Goal: Task Accomplishment & Management: Use online tool/utility

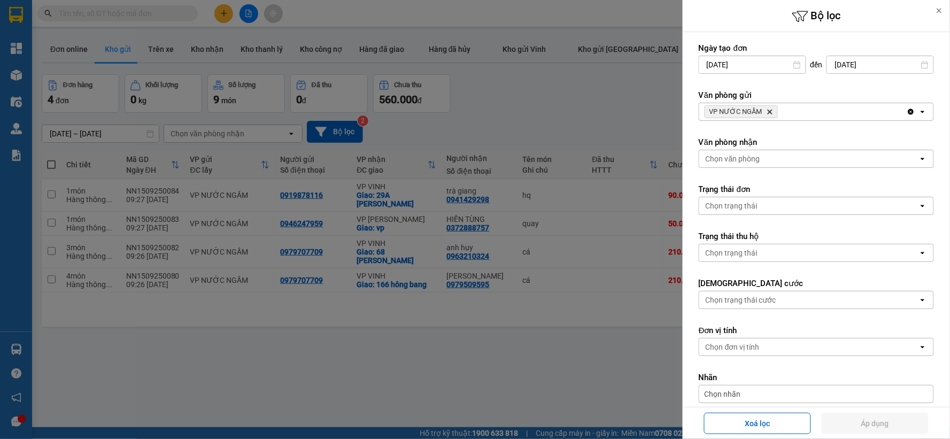
click at [769, 109] on icon "Delete" at bounding box center [770, 112] width 6 height 6
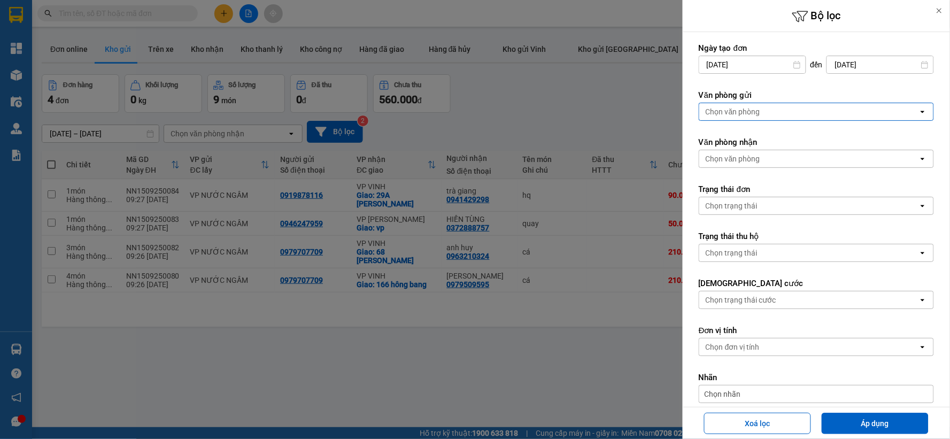
click at [774, 111] on div "Chọn văn phòng" at bounding box center [808, 111] width 219 height 17
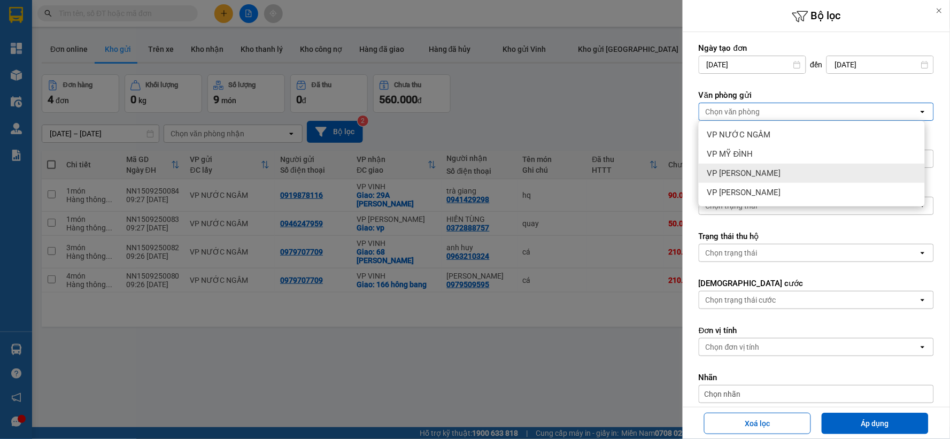
click at [767, 169] on div "VP NGỌC HỒI" at bounding box center [812, 173] width 226 height 19
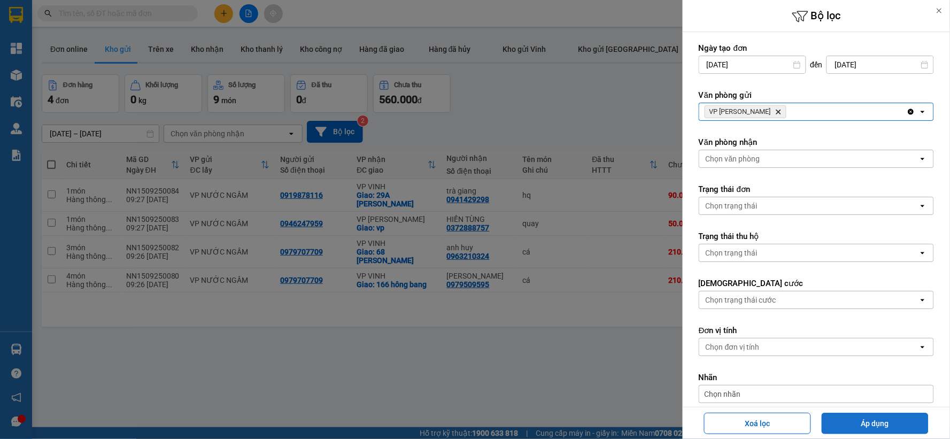
click at [849, 421] on button "Áp dụng" at bounding box center [875, 423] width 107 height 21
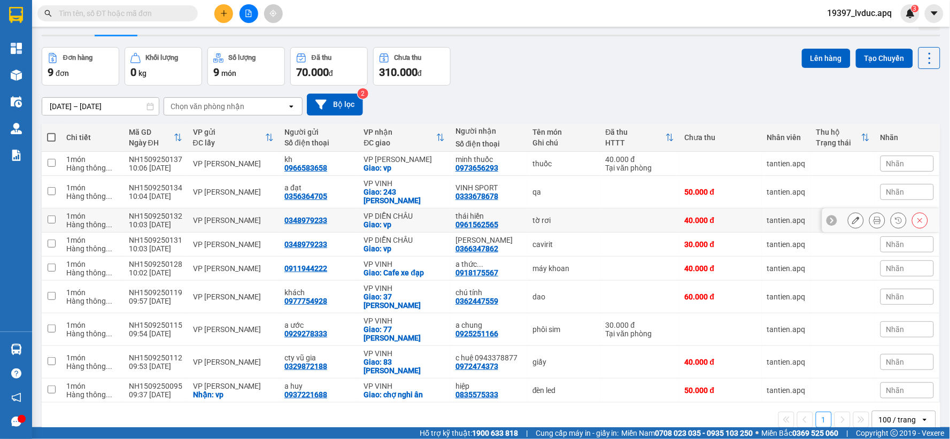
scroll to position [49, 0]
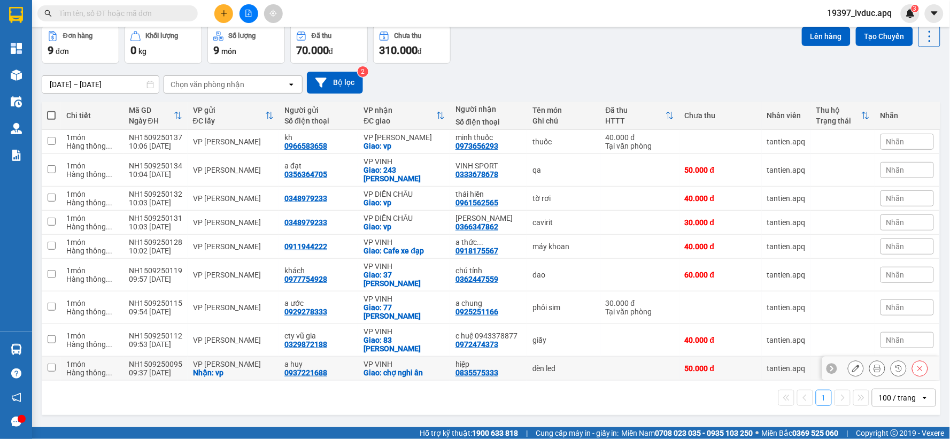
click at [219, 360] on div "VP NGỌC HỒI" at bounding box center [233, 364] width 81 height 9
checkbox input "true"
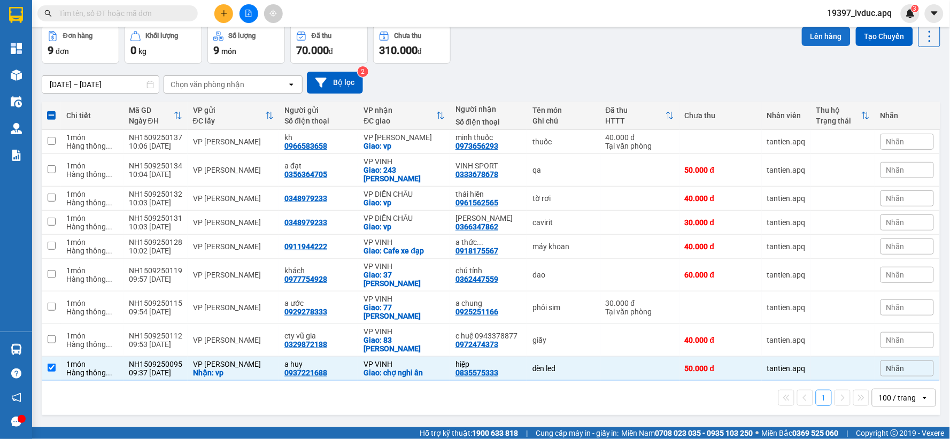
click at [807, 31] on button "Lên hàng" at bounding box center [826, 36] width 49 height 19
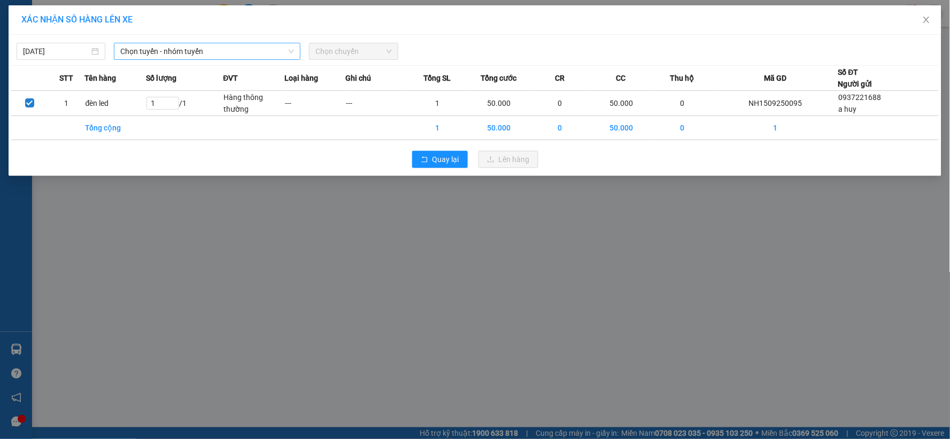
click at [130, 51] on span "Chọn tuyến - nhóm tuyến" at bounding box center [207, 51] width 174 height 16
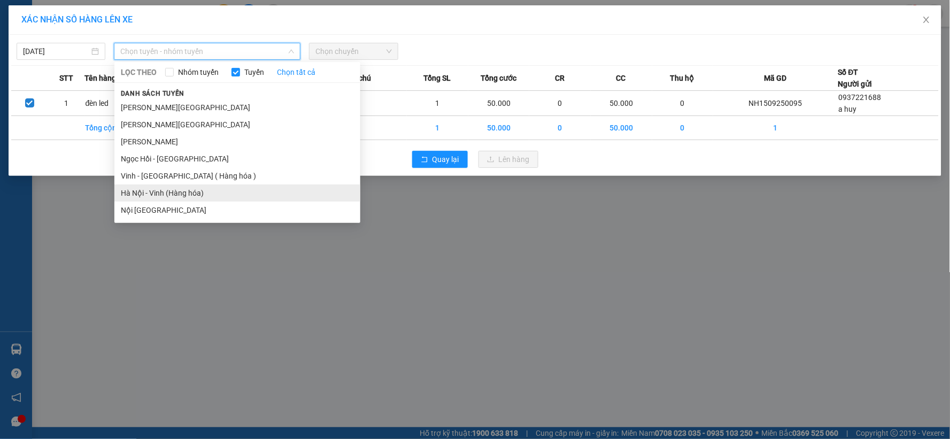
drag, startPoint x: 164, startPoint y: 195, endPoint x: 218, endPoint y: 162, distance: 63.4
click at [164, 195] on li "Hà Nội - Vinh (Hàng hóa)" at bounding box center [237, 192] width 246 height 17
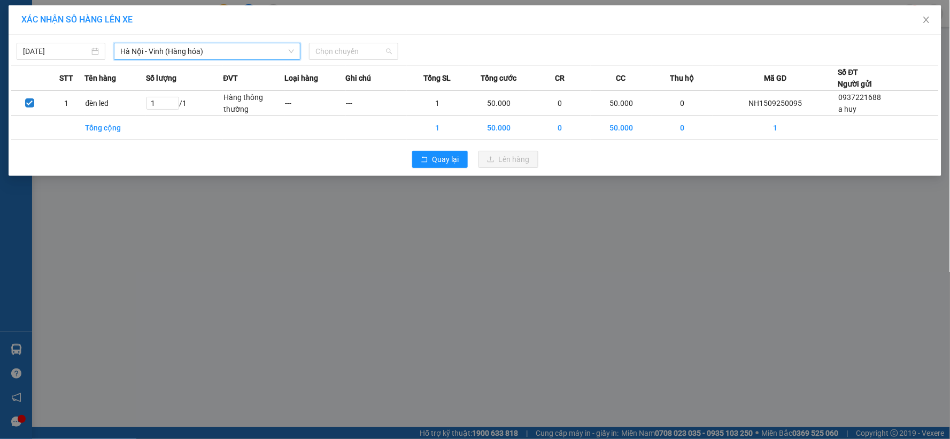
drag, startPoint x: 326, startPoint y: 53, endPoint x: 324, endPoint y: 91, distance: 37.5
click at [327, 53] on span "Chọn chuyến" at bounding box center [353, 51] width 76 height 16
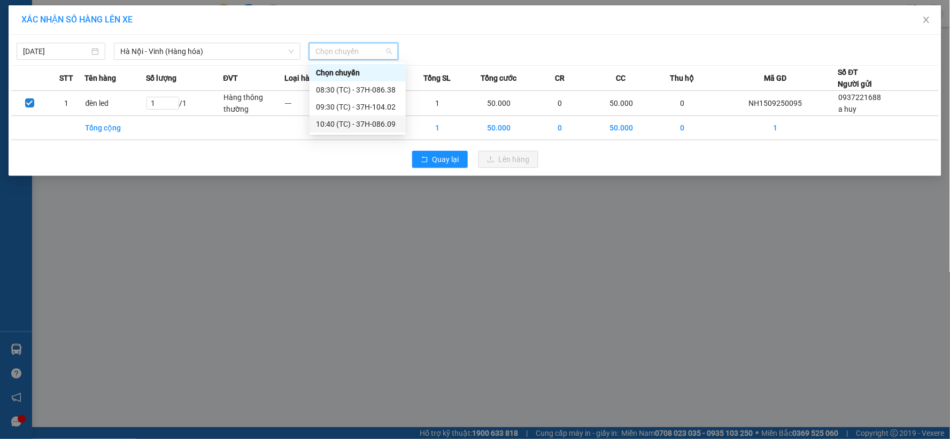
click at [341, 127] on div "10:40 (TC) - 37H-086.09" at bounding box center [357, 124] width 83 height 12
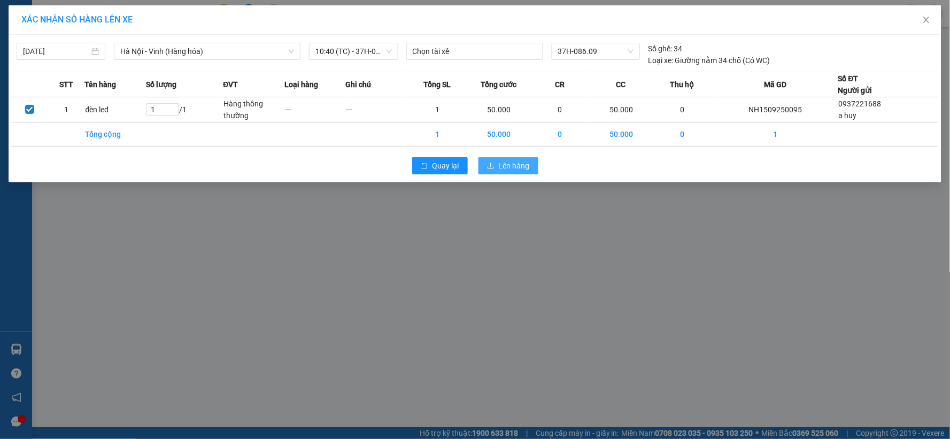
click at [511, 171] on span "Lên hàng" at bounding box center [514, 166] width 31 height 12
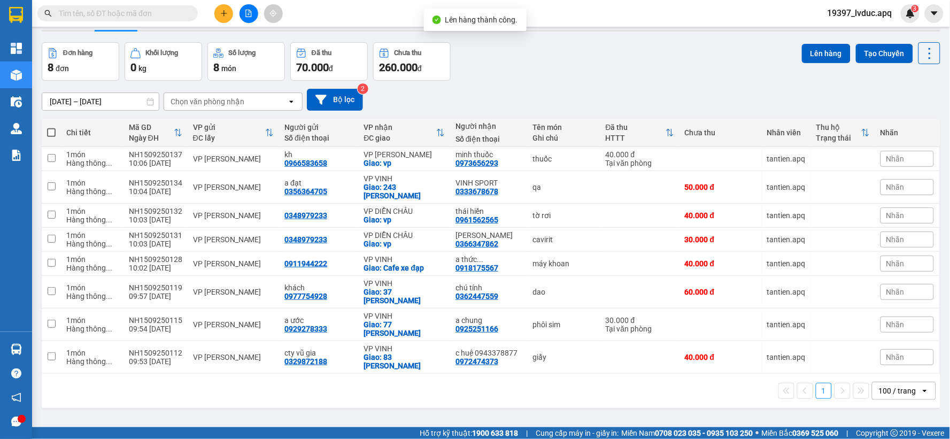
scroll to position [49, 0]
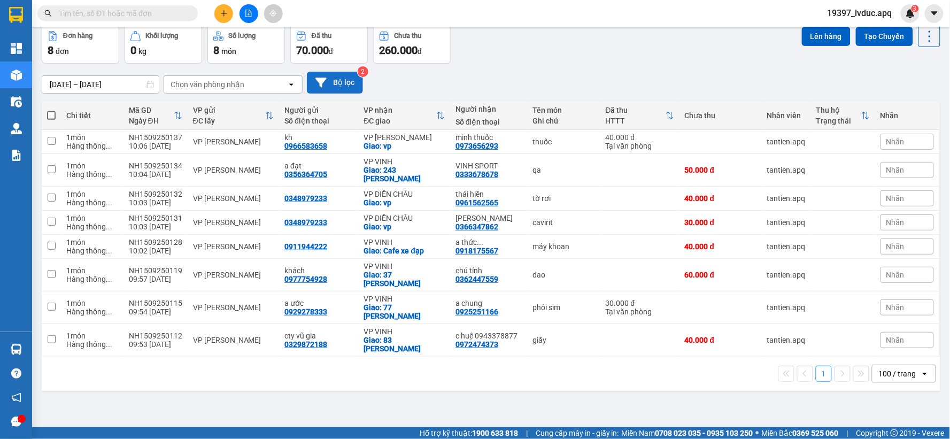
click at [332, 83] on button "Bộ lọc" at bounding box center [335, 83] width 56 height 22
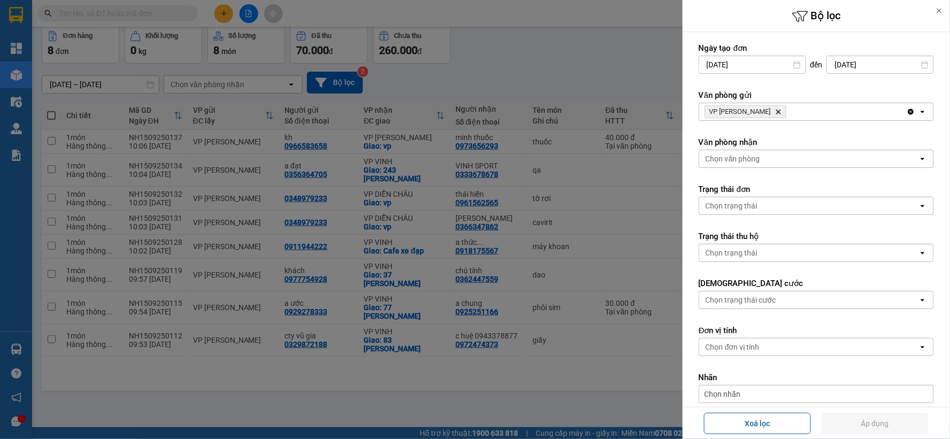
click at [776, 112] on icon "VP NGỌC HỒI, close by backspace" at bounding box center [778, 112] width 5 height 5
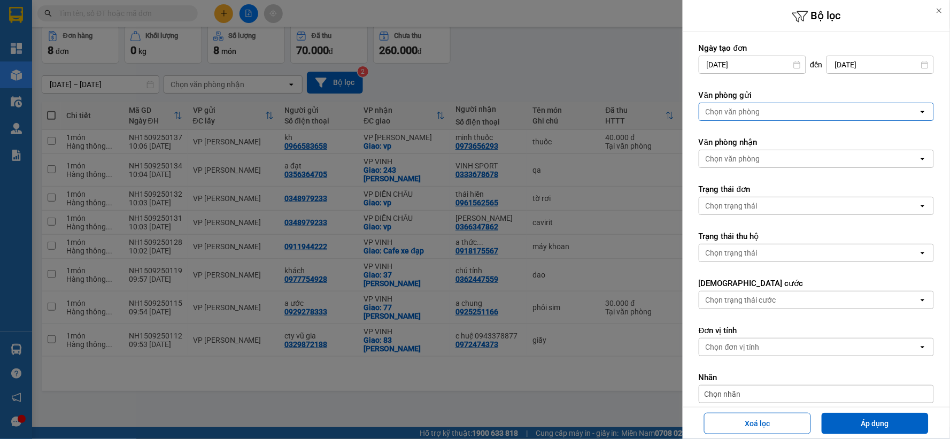
click at [760, 111] on div "Chọn văn phòng" at bounding box center [733, 111] width 55 height 11
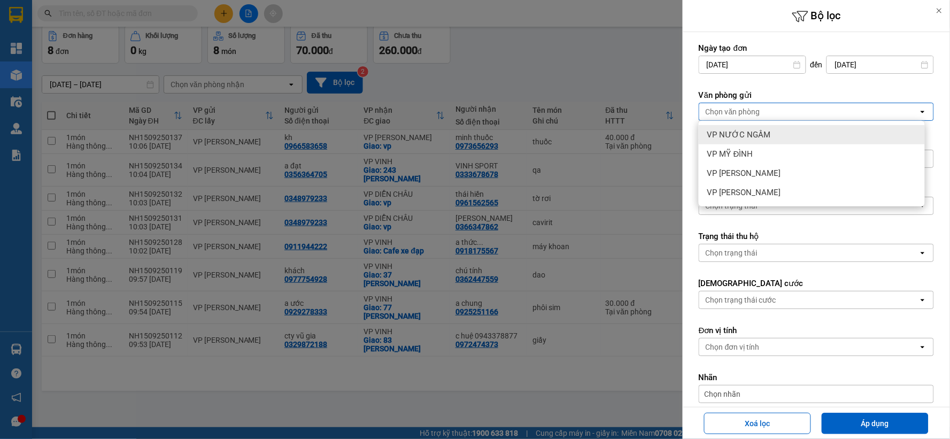
drag, startPoint x: 755, startPoint y: 130, endPoint x: 786, endPoint y: 185, distance: 63.2
click at [756, 129] on span "VP NƯỚC NGẦM" at bounding box center [739, 134] width 64 height 11
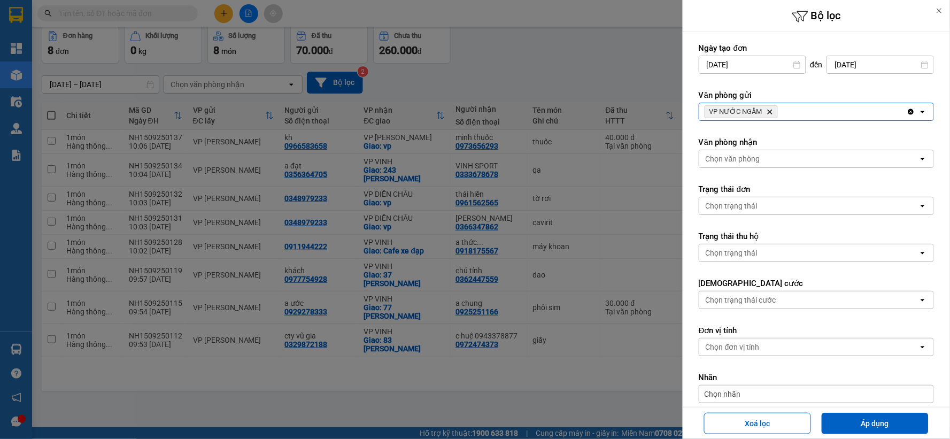
click at [847, 435] on div "Xoá lọc Áp dụng" at bounding box center [816, 423] width 262 height 26
drag, startPoint x: 850, startPoint y: 419, endPoint x: 841, endPoint y: 418, distance: 9.8
click at [850, 419] on button "Áp dụng" at bounding box center [875, 423] width 107 height 21
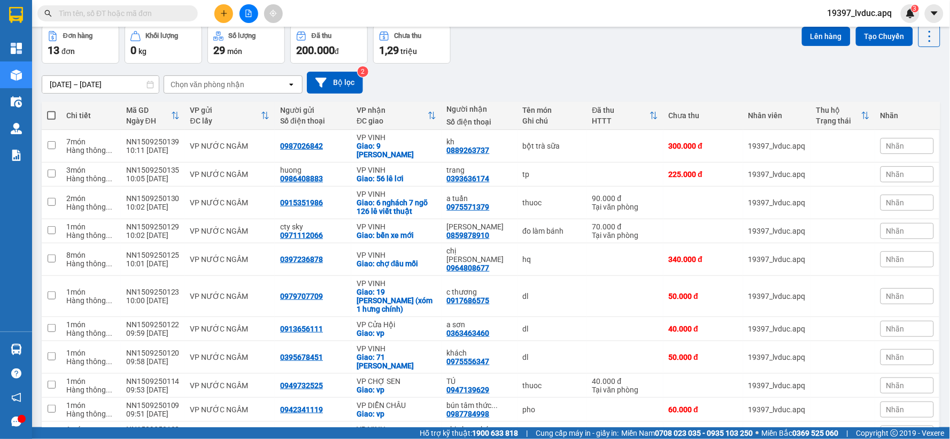
click at [53, 114] on span at bounding box center [51, 115] width 9 height 9
click at [51, 110] on input "checkbox" at bounding box center [51, 110] width 0 height 0
checkbox input "true"
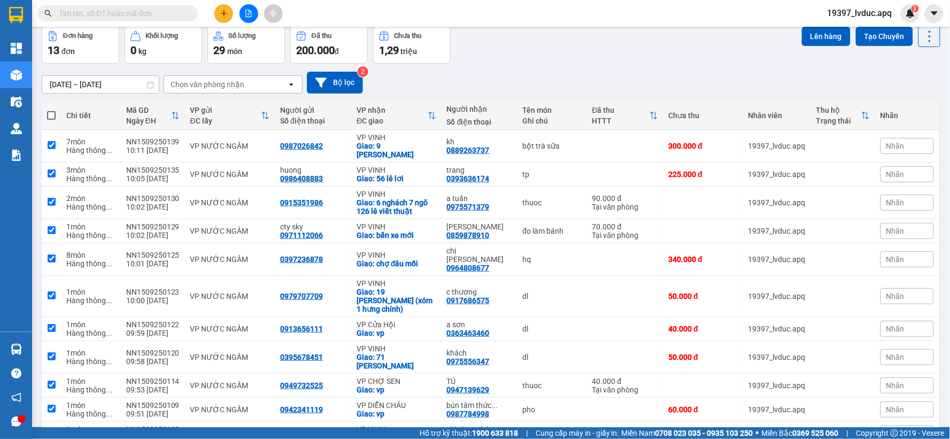
checkbox input "true"
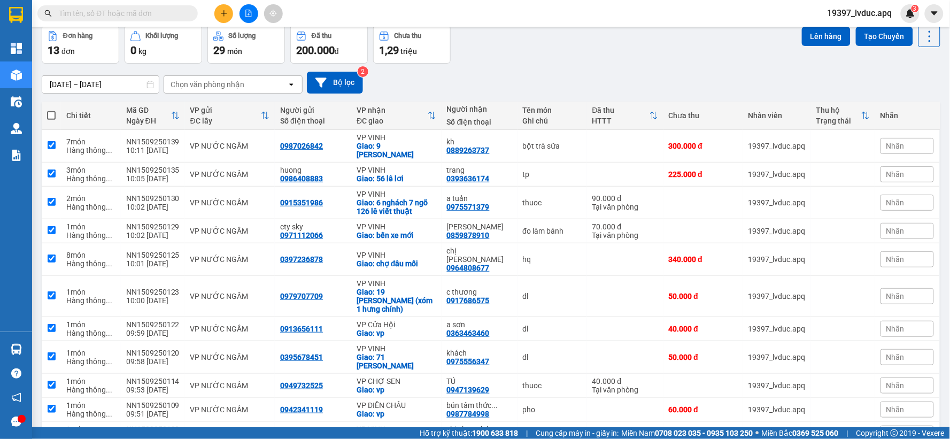
checkbox input "true"
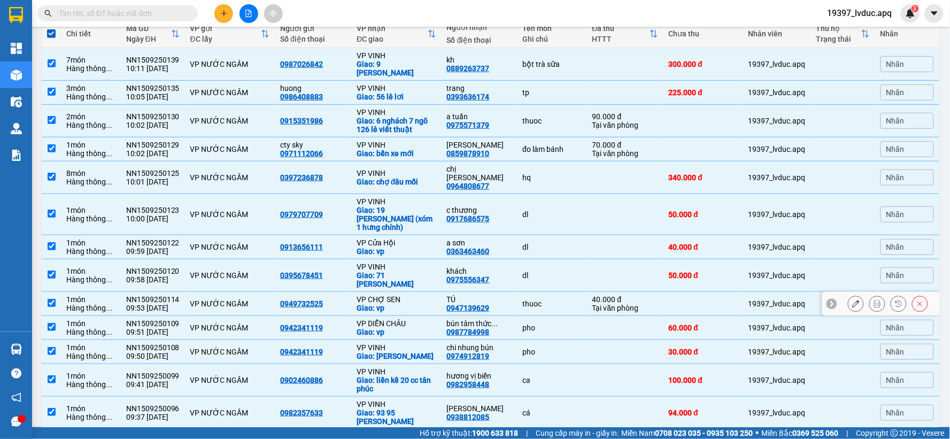
scroll to position [135, 0]
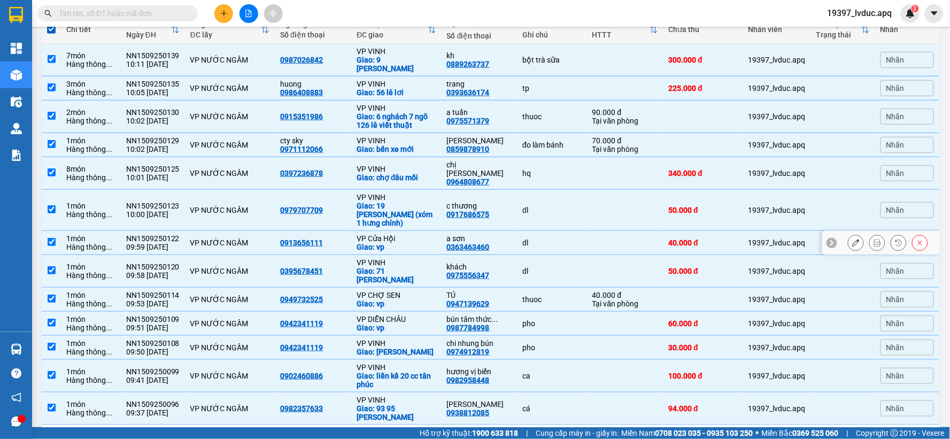
click at [473, 243] on div "0363463460" at bounding box center [468, 247] width 43 height 9
click at [373, 243] on div "Giao: vp" at bounding box center [397, 247] width 80 height 9
checkbox input "false"
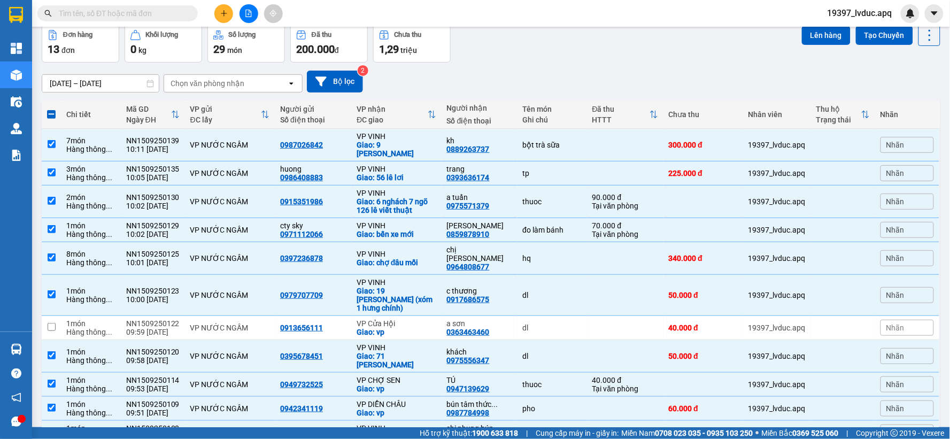
scroll to position [0, 0]
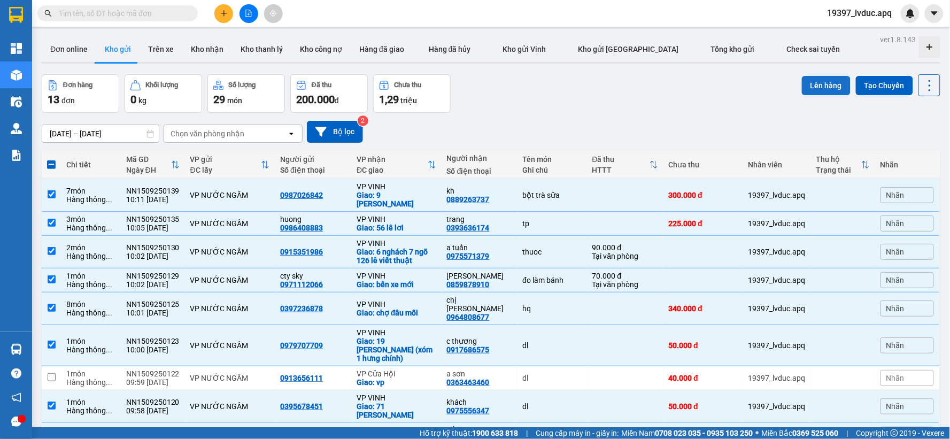
click at [804, 86] on button "Lên hàng" at bounding box center [826, 85] width 49 height 19
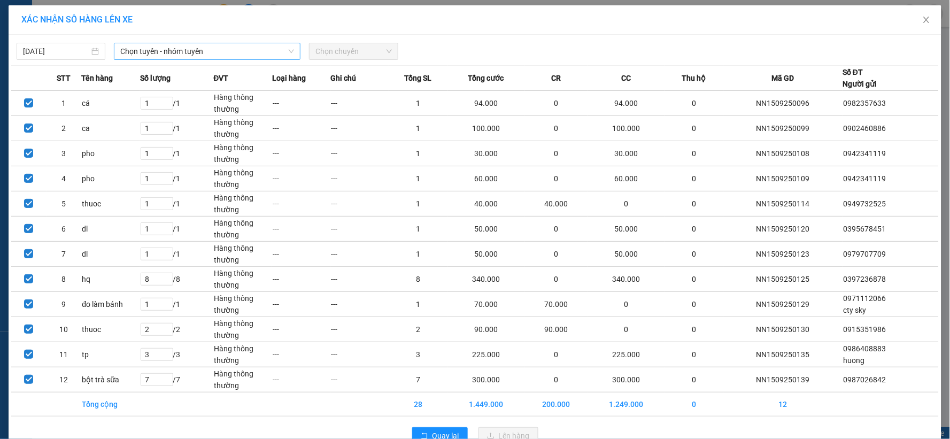
click at [197, 53] on span "Chọn tuyến - nhóm tuyến" at bounding box center [207, 51] width 174 height 16
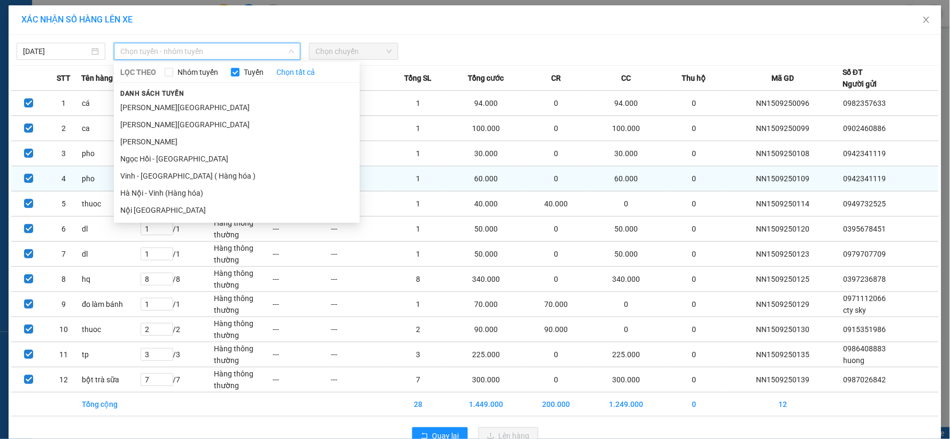
click at [159, 189] on li "Hà Nội - Vinh (Hàng hóa)" at bounding box center [237, 192] width 246 height 17
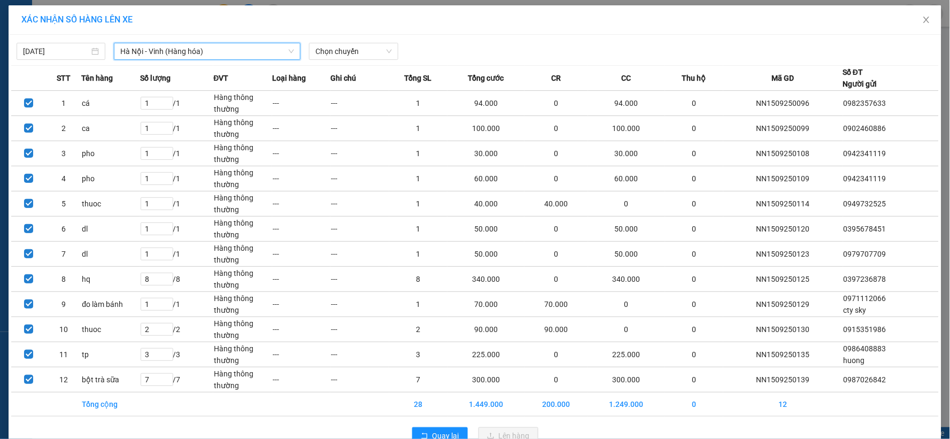
click at [332, 60] on div "Chọn chuyến" at bounding box center [353, 51] width 97 height 17
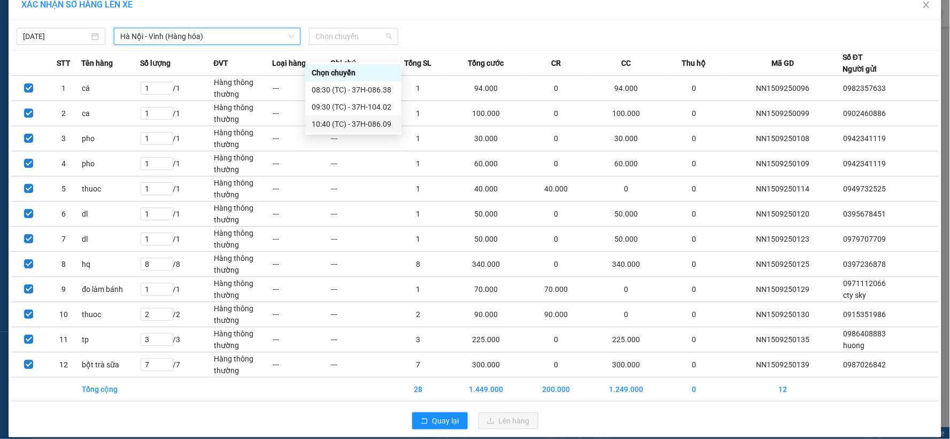
scroll to position [27, 0]
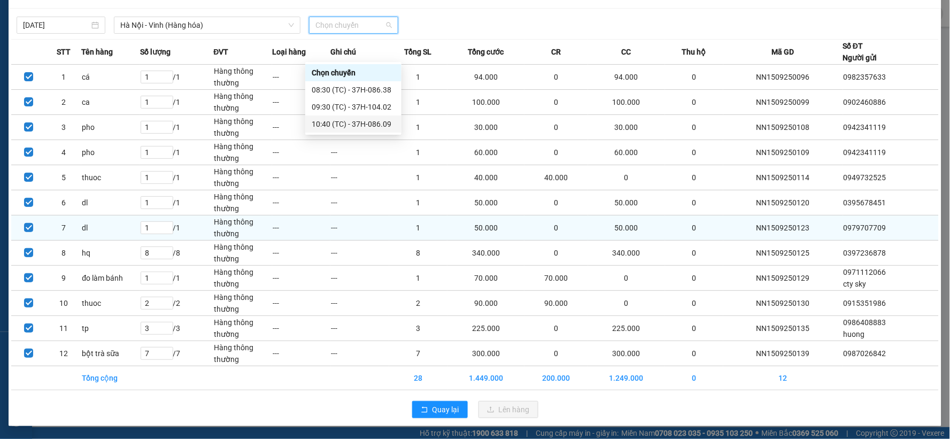
drag, startPoint x: 361, startPoint y: 120, endPoint x: 426, endPoint y: 222, distance: 120.4
click at [364, 120] on div "10:40 (TC) - 37H-086.09" at bounding box center [353, 124] width 83 height 12
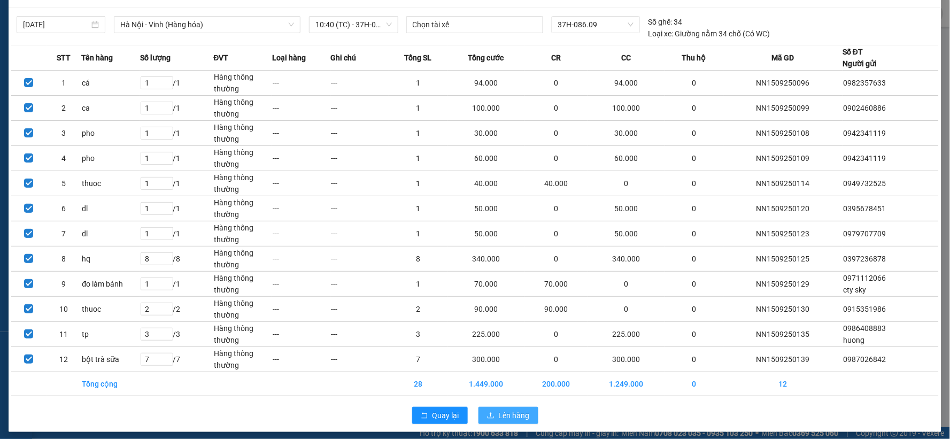
click at [493, 411] on button "Lên hàng" at bounding box center [509, 415] width 60 height 17
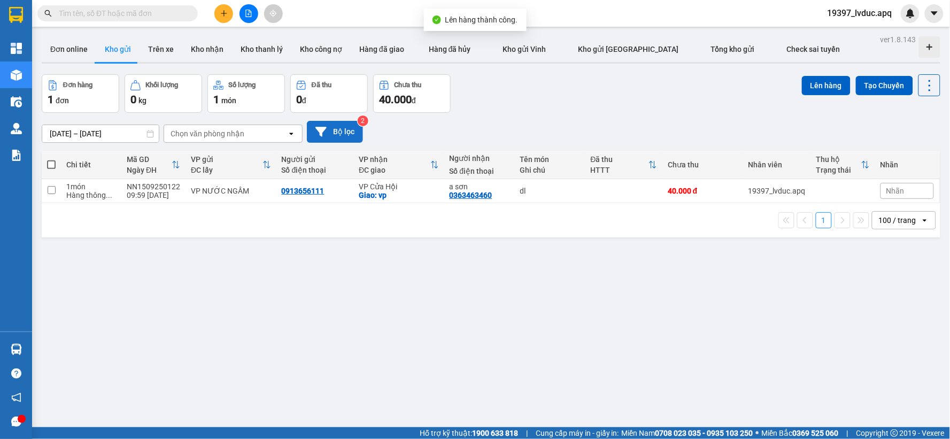
click at [338, 127] on button "Bộ lọc" at bounding box center [335, 132] width 56 height 22
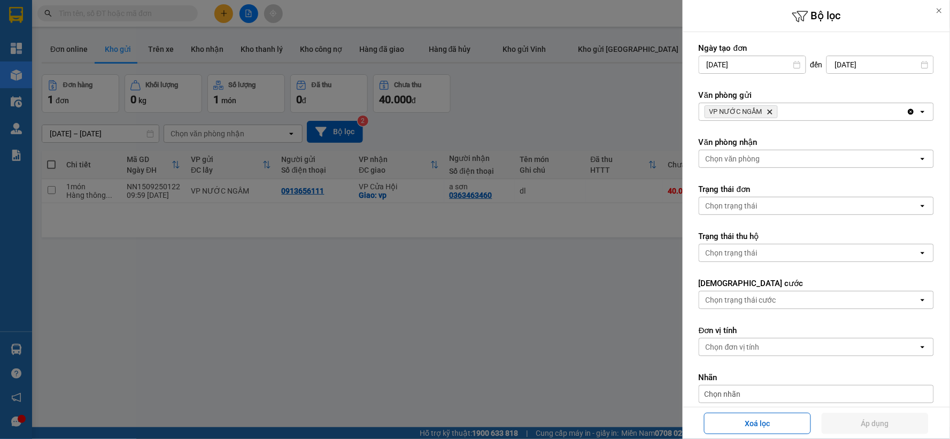
click at [768, 111] on icon "VP NƯỚC NGẦM, close by backspace" at bounding box center [770, 112] width 5 height 5
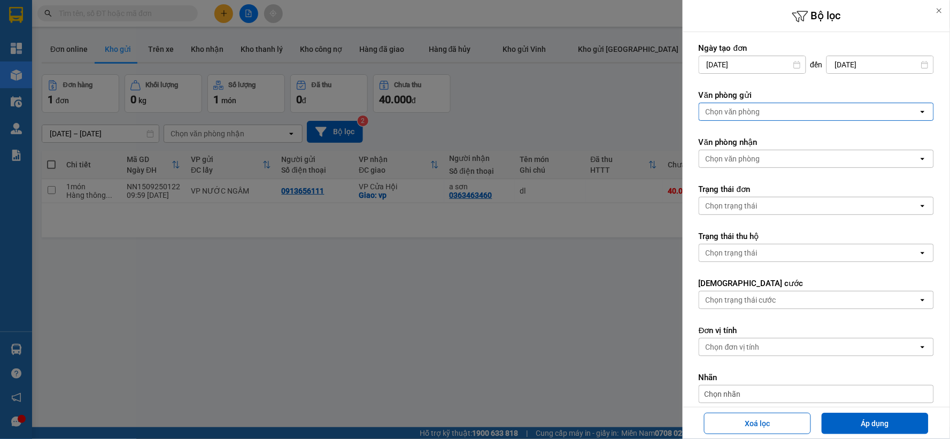
click at [768, 110] on div "Chọn văn phòng" at bounding box center [808, 111] width 219 height 17
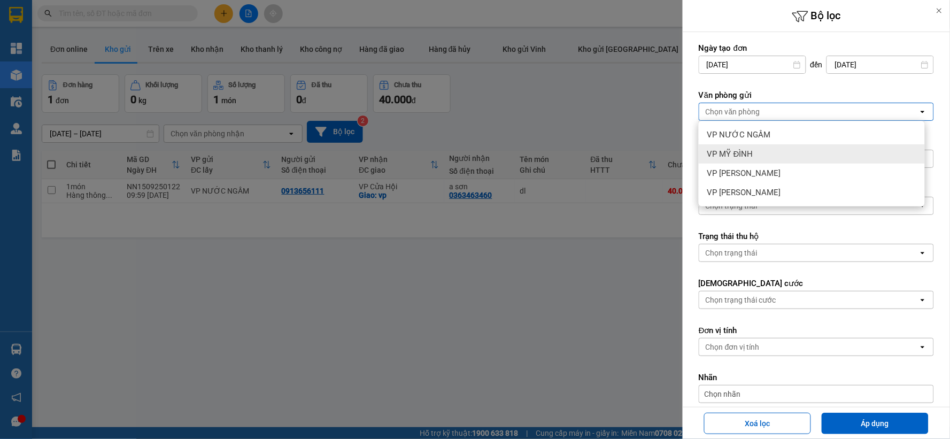
click at [776, 160] on div "VP MỸ ĐÌNH" at bounding box center [812, 153] width 226 height 19
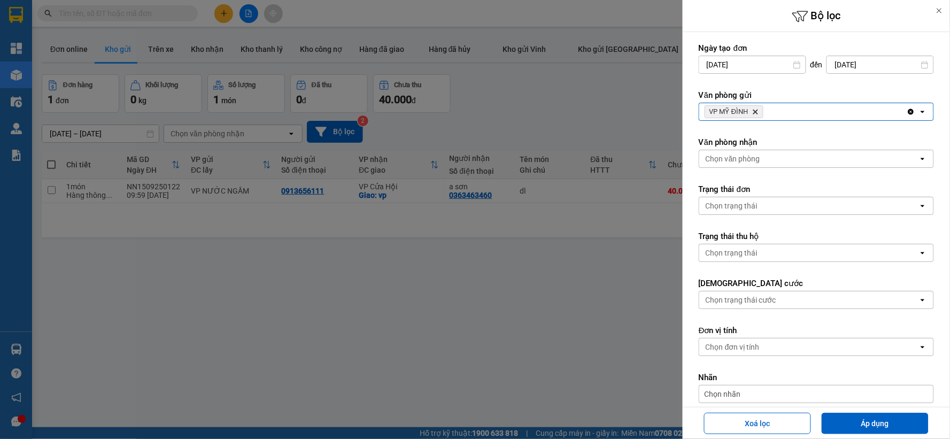
drag, startPoint x: 849, startPoint y: 419, endPoint x: 850, endPoint y: 410, distance: 9.2
click at [849, 419] on button "Áp dụng" at bounding box center [875, 423] width 107 height 21
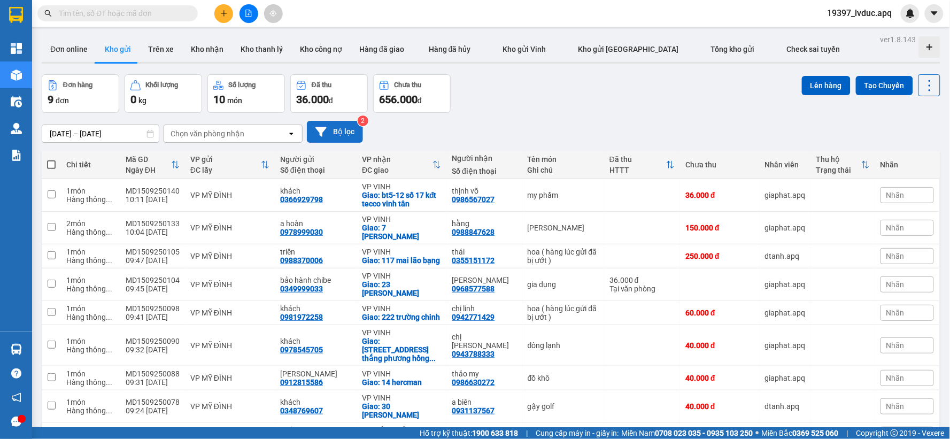
click at [354, 133] on button "Bộ lọc" at bounding box center [335, 132] width 56 height 22
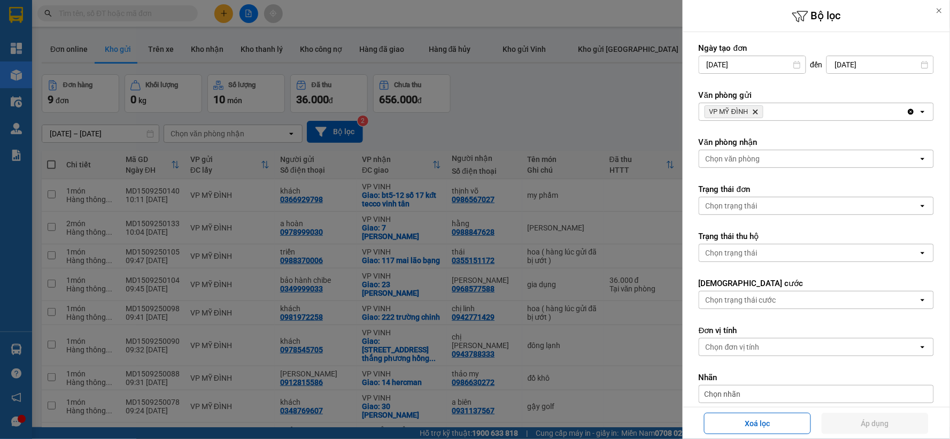
click at [756, 113] on icon "VP MỸ ĐÌNH, close by backspace" at bounding box center [755, 112] width 5 height 5
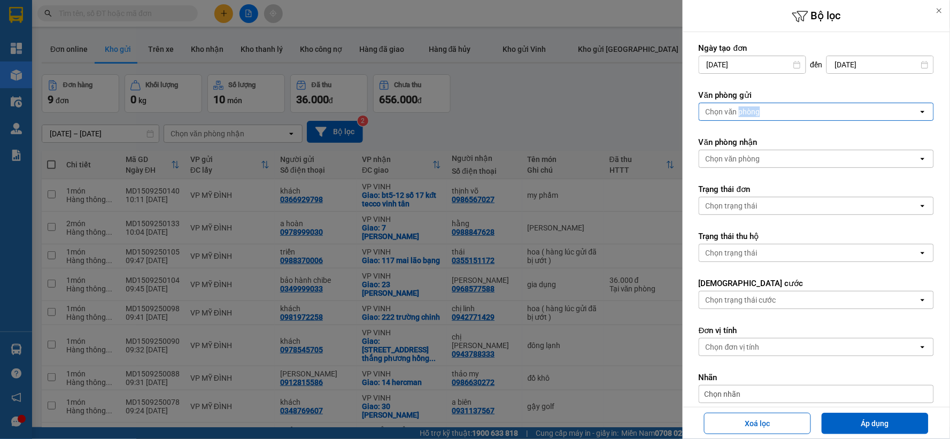
click at [756, 113] on div "Chọn văn phòng" at bounding box center [733, 111] width 55 height 11
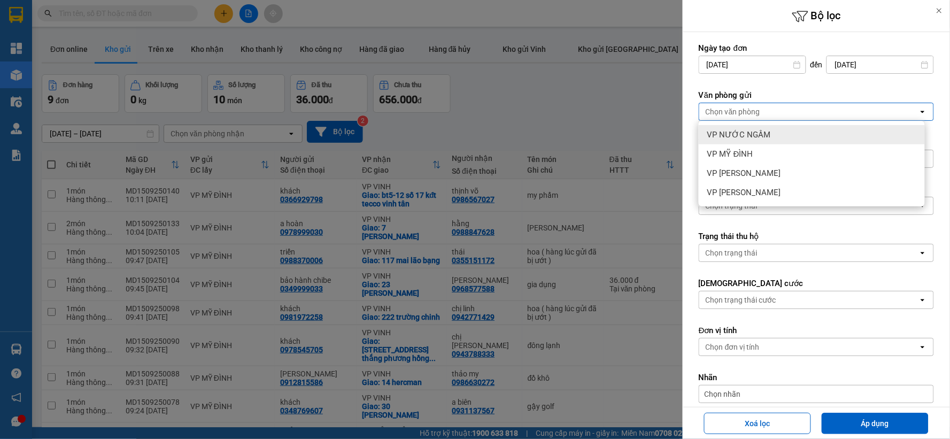
drag, startPoint x: 760, startPoint y: 133, endPoint x: 766, endPoint y: 141, distance: 9.9
click at [761, 133] on span "VP NƯỚC NGẦM" at bounding box center [739, 134] width 64 height 11
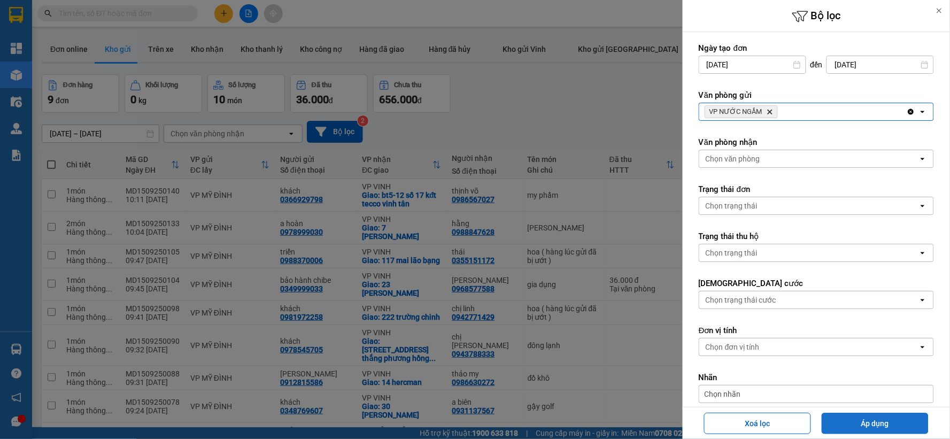
click at [861, 423] on button "Áp dụng" at bounding box center [875, 423] width 107 height 21
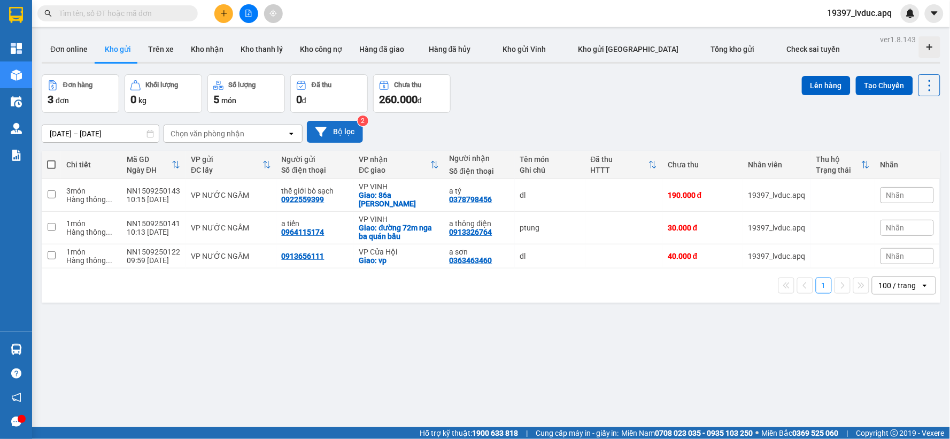
click at [340, 124] on button "Bộ lọc" at bounding box center [335, 132] width 56 height 22
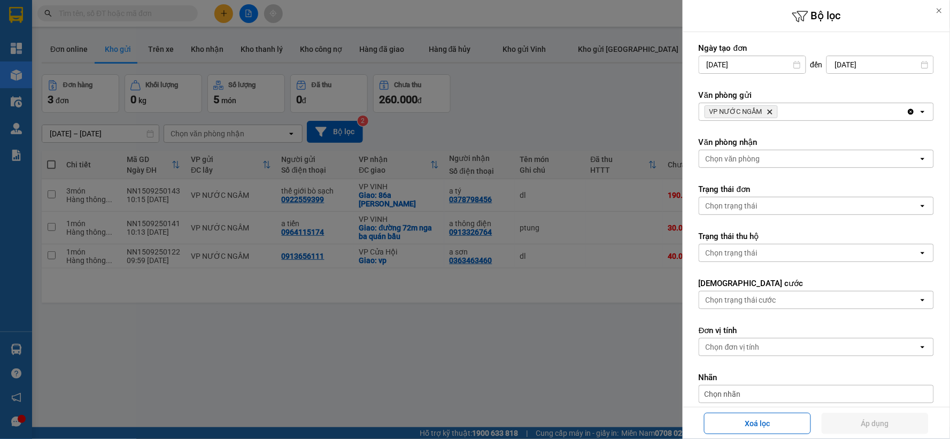
click at [341, 134] on div at bounding box center [475, 219] width 950 height 439
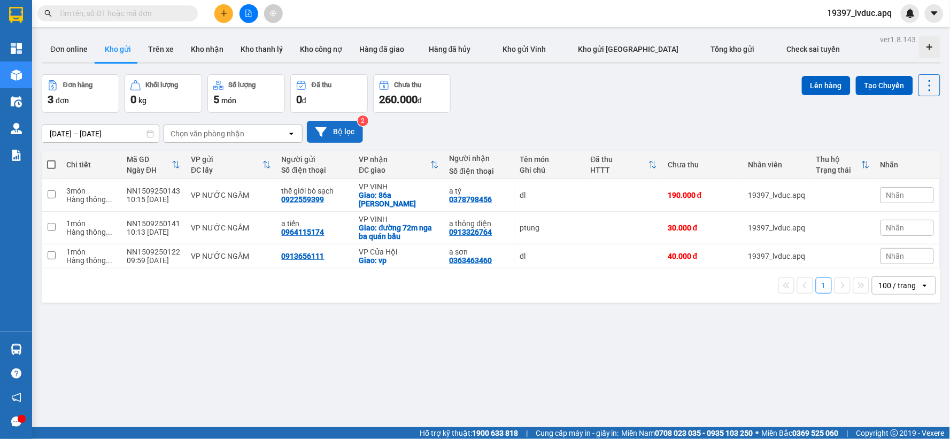
click at [349, 136] on button "Bộ lọc" at bounding box center [335, 132] width 56 height 22
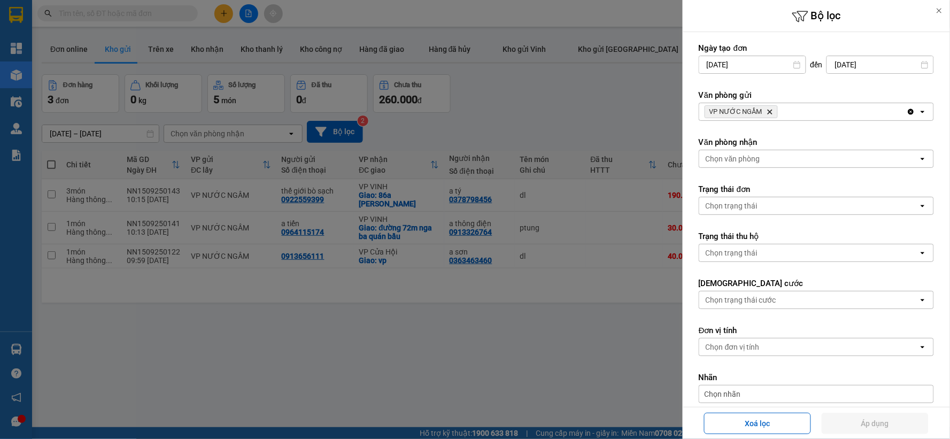
click at [772, 110] on span "VP NƯỚC NGẦM Delete" at bounding box center [741, 111] width 73 height 13
click at [770, 111] on icon "VP NƯỚC NGẦM, close by backspace" at bounding box center [770, 112] width 5 height 5
click at [770, 111] on div "VP NƯỚC NGẦM Delete" at bounding box center [802, 111] width 207 height 17
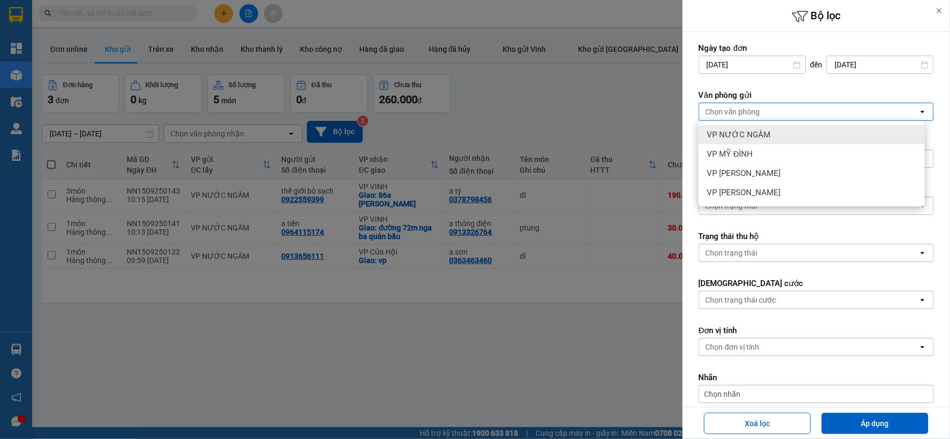
drag, startPoint x: 774, startPoint y: 129, endPoint x: 784, endPoint y: 217, distance: 87.7
click at [774, 134] on div "VP NƯỚC NGẦM" at bounding box center [812, 134] width 226 height 19
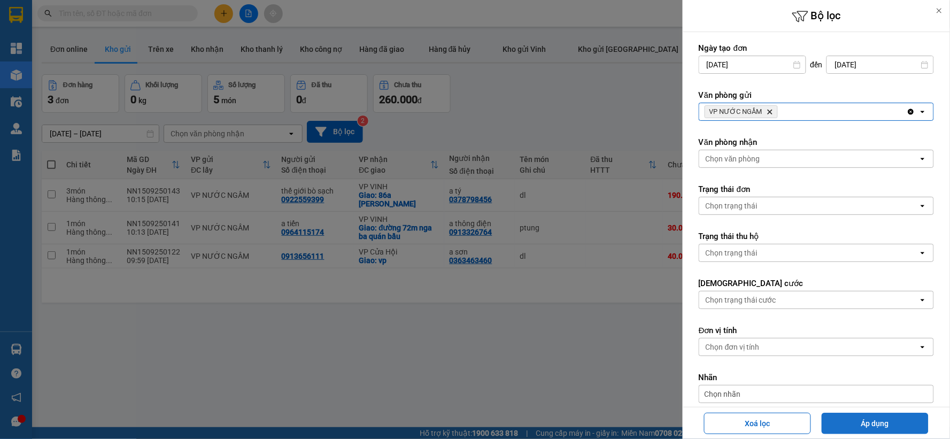
click at [843, 428] on button "Áp dụng" at bounding box center [875, 423] width 107 height 21
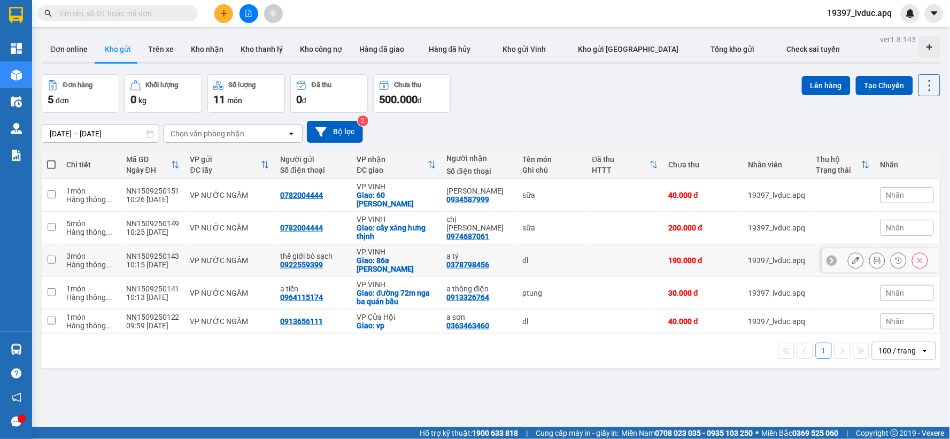
click at [538, 264] on div "dl" at bounding box center [552, 260] width 59 height 9
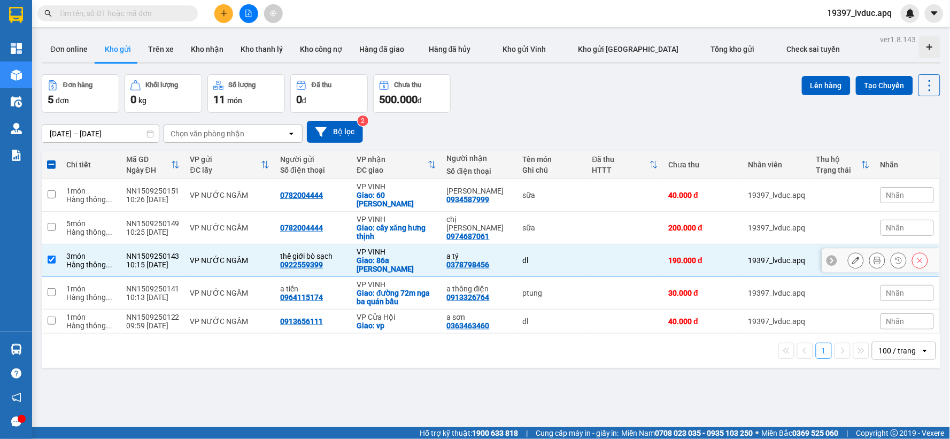
click at [540, 261] on div "dl" at bounding box center [552, 260] width 59 height 9
checkbox input "false"
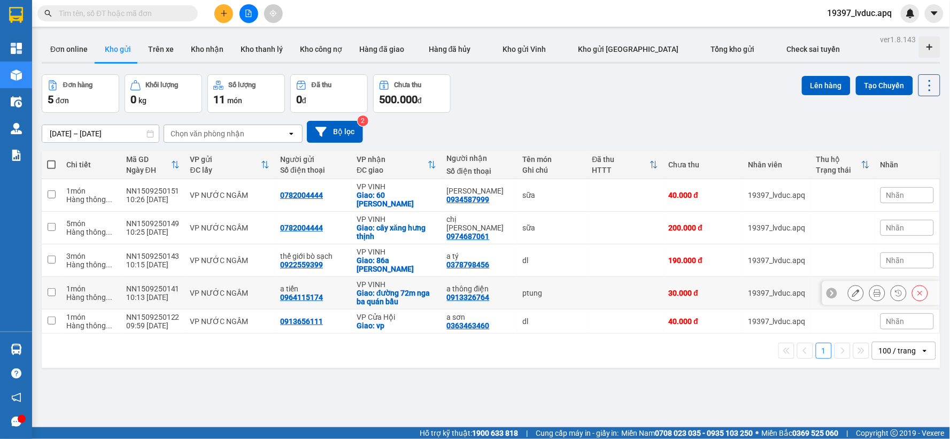
click at [534, 296] on div "ptung" at bounding box center [552, 293] width 59 height 9
checkbox input "true"
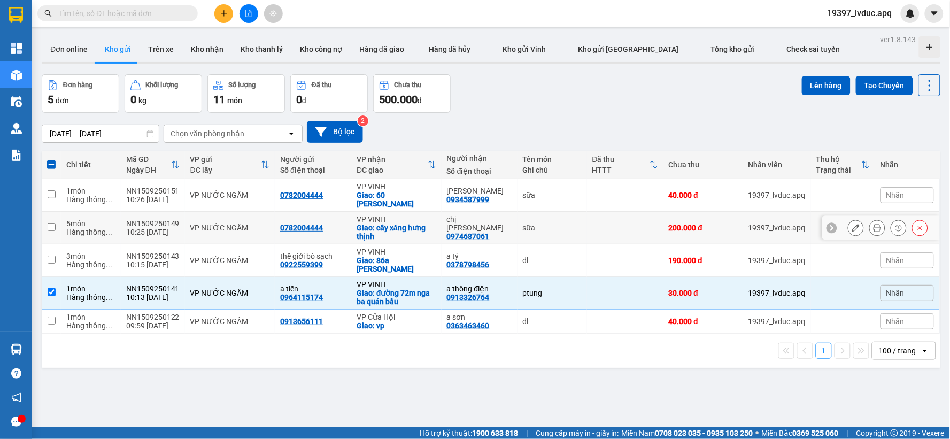
click at [548, 229] on div "sữa" at bounding box center [552, 227] width 59 height 9
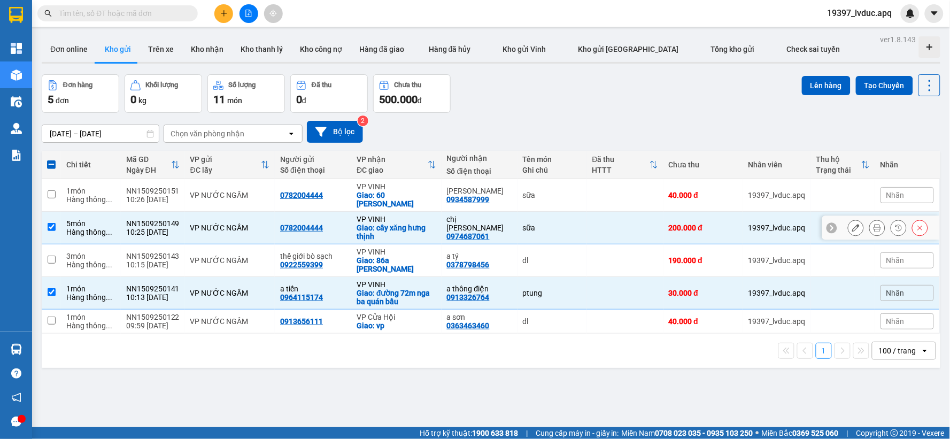
click at [548, 229] on div "sữa" at bounding box center [552, 227] width 59 height 9
checkbox input "false"
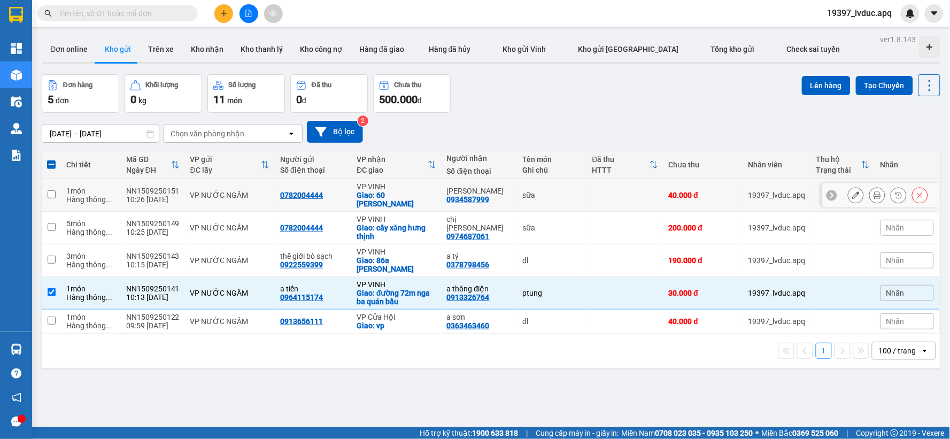
click at [568, 201] on td "sữa" at bounding box center [553, 195] width 70 height 33
checkbox input "true"
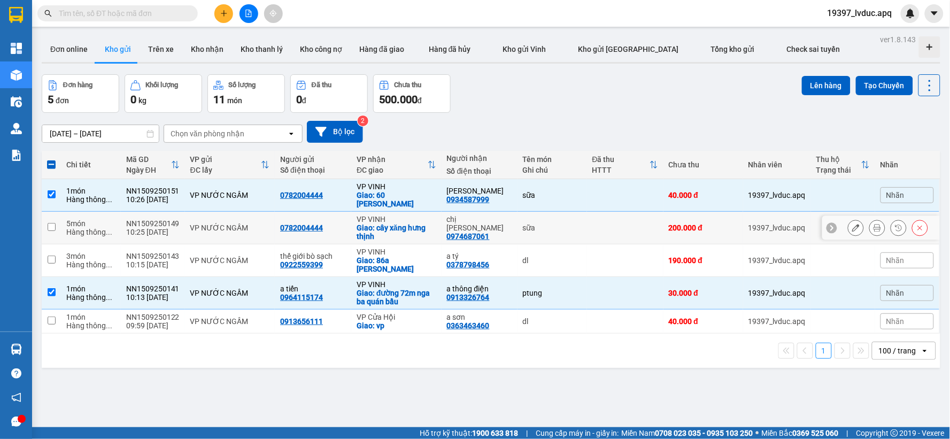
click at [523, 227] on div "sữa" at bounding box center [552, 227] width 59 height 9
checkbox input "true"
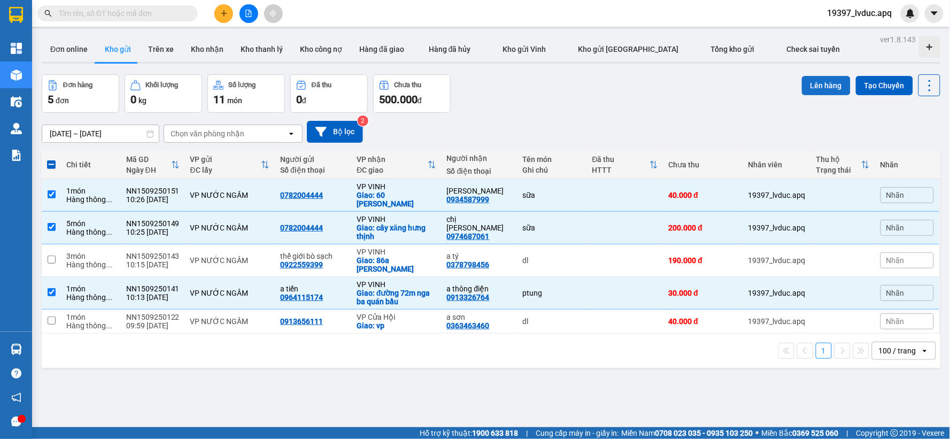
click at [809, 91] on button "Lên hàng" at bounding box center [826, 85] width 49 height 19
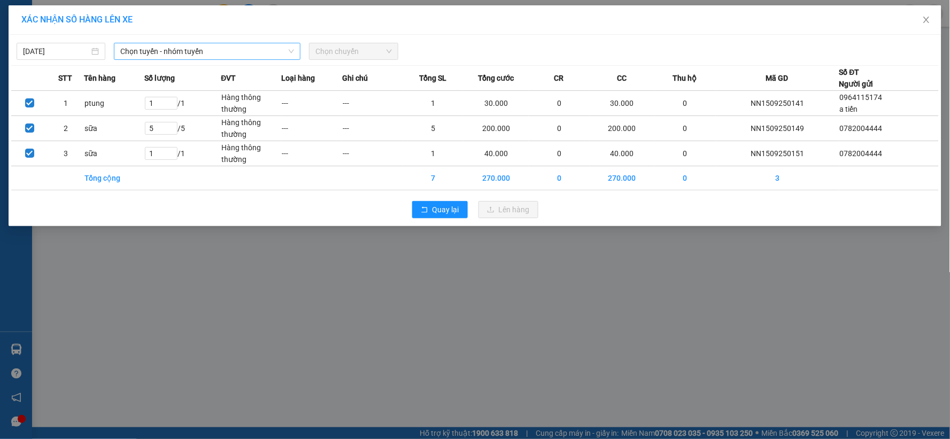
click at [138, 58] on span "Chọn tuyến - nhóm tuyến" at bounding box center [207, 51] width 174 height 16
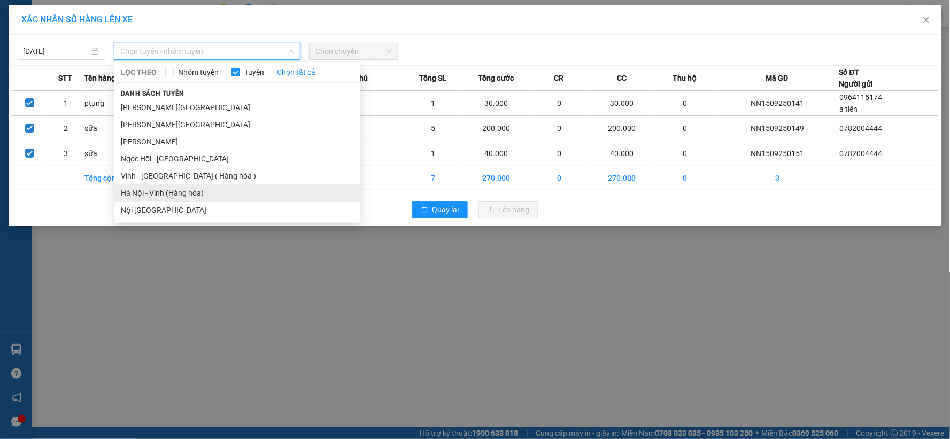
click at [159, 195] on li "Hà Nội - Vinh (Hàng hóa)" at bounding box center [237, 192] width 246 height 17
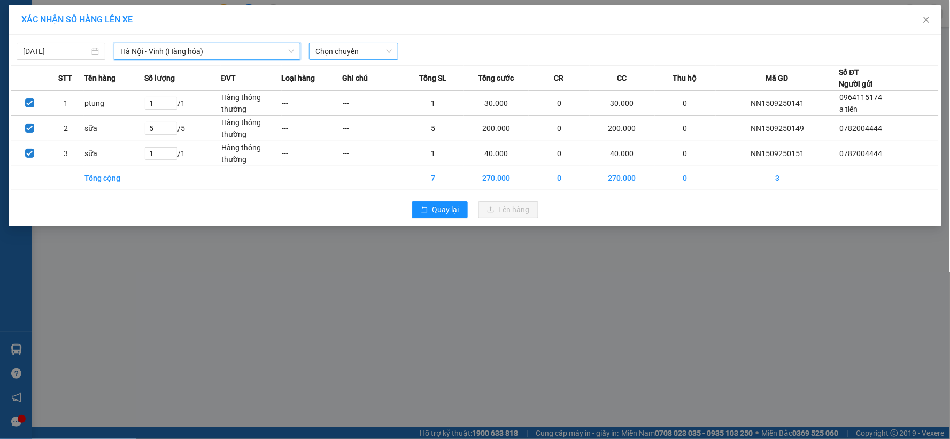
drag, startPoint x: 336, startPoint y: 53, endPoint x: 343, endPoint y: 61, distance: 10.6
click at [337, 55] on span "Chọn chuyến" at bounding box center [353, 51] width 76 height 16
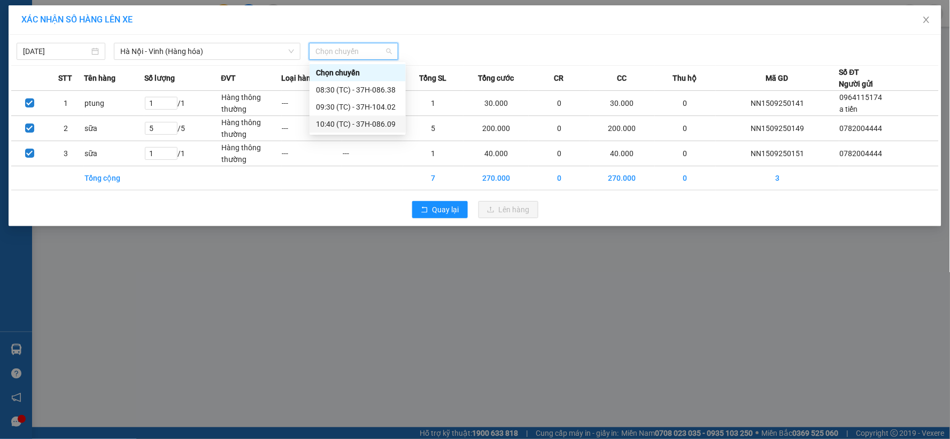
drag, startPoint x: 354, startPoint y: 125, endPoint x: 417, endPoint y: 153, distance: 69.2
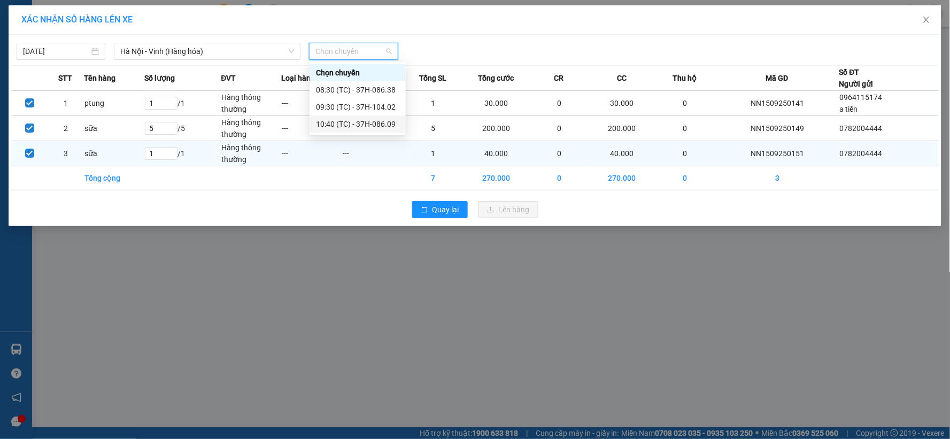
click at [359, 127] on div "10:40 (TC) - 37H-086.09" at bounding box center [357, 124] width 83 height 12
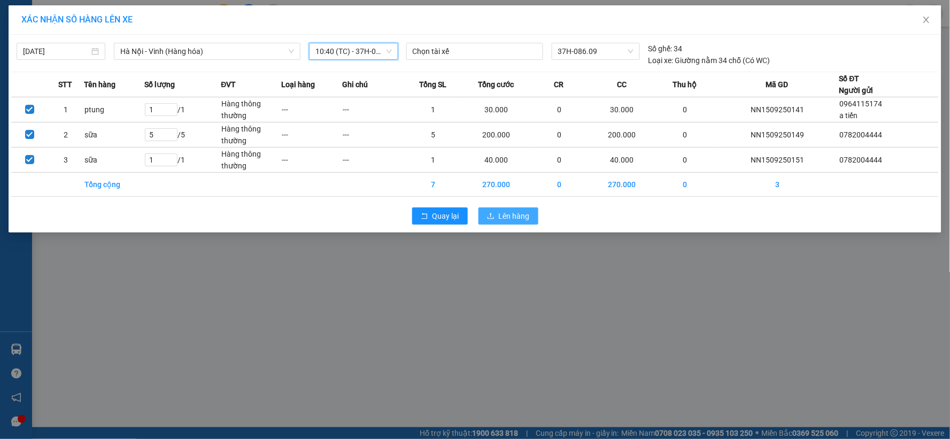
click at [511, 214] on span "Lên hàng" at bounding box center [514, 216] width 31 height 12
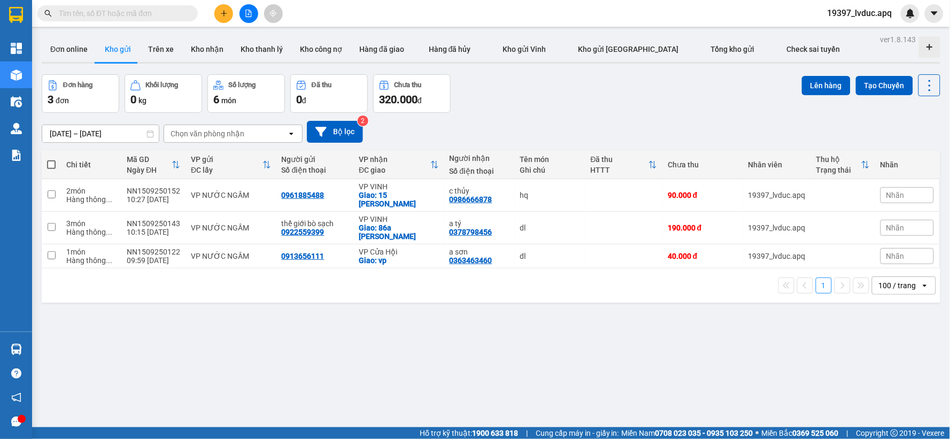
click at [535, 124] on div "13/09/2025 – 15/09/2025 Press the down arrow key to interact with the calendar …" at bounding box center [491, 132] width 899 height 22
click at [712, 114] on div "13/09/2025 – 15/09/2025 Press the down arrow key to interact with the calendar …" at bounding box center [491, 132] width 899 height 38
drag, startPoint x: 443, startPoint y: 325, endPoint x: 428, endPoint y: 325, distance: 15.0
click at [437, 325] on div "ver 1.8.143 Đơn online Kho gửi Trên xe Kho nhận Kho thanh lý Kho công nợ Hàng đ…" at bounding box center [490, 251] width 907 height 439
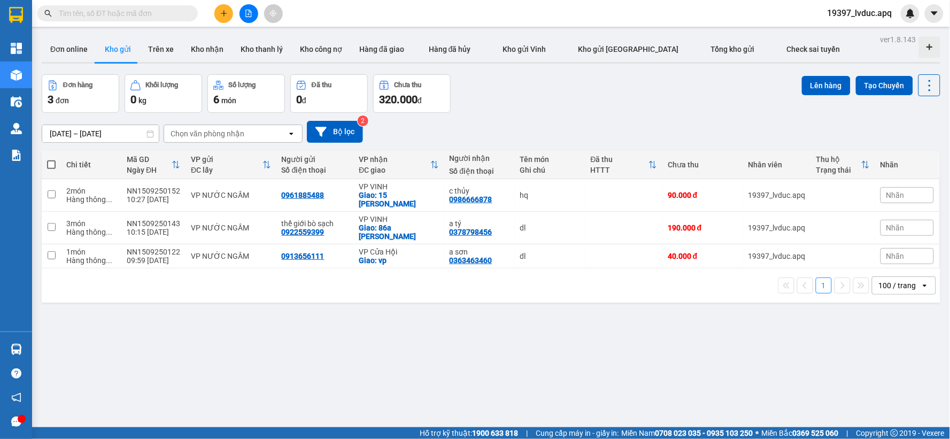
click at [428, 325] on div "ver 1.8.143 Đơn online Kho gửi Trên xe Kho nhận Kho thanh lý Kho công nợ Hàng đ…" at bounding box center [490, 251] width 907 height 439
click at [427, 325] on div "ver 1.8.143 Đơn online Kho gửi Trên xe Kho nhận Kho thanh lý Kho công nợ Hàng đ…" at bounding box center [490, 251] width 907 height 439
drag, startPoint x: 425, startPoint y: 323, endPoint x: 454, endPoint y: 243, distance: 84.9
click at [426, 323] on div "ver 1.8.143 Đơn online Kho gửi Trên xe Kho nhận Kho thanh lý Kho công nợ Hàng đ…" at bounding box center [490, 251] width 907 height 439
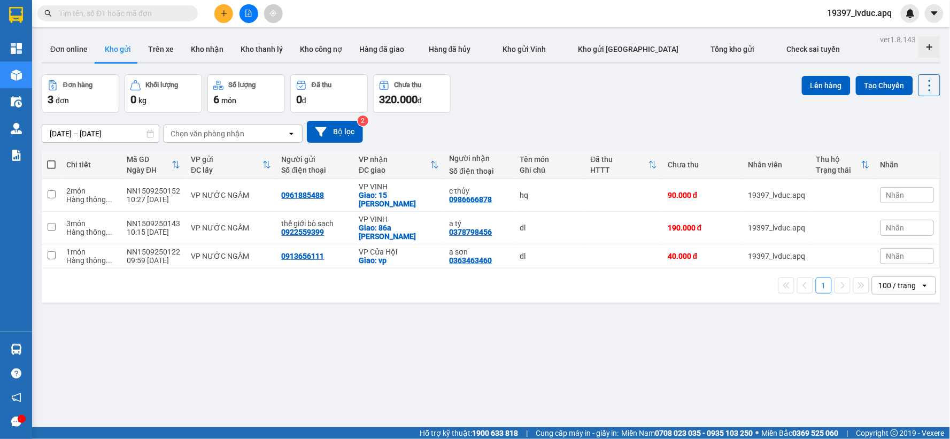
click at [497, 123] on div "13/09/2025 – 15/09/2025 Press the down arrow key to interact with the calendar …" at bounding box center [491, 132] width 899 height 22
drag, startPoint x: 553, startPoint y: 135, endPoint x: 552, endPoint y: 130, distance: 5.4
click at [553, 135] on div "13/09/2025 – 15/09/2025 Press the down arrow key to interact with the calendar …" at bounding box center [491, 132] width 899 height 22
drag, startPoint x: 552, startPoint y: 130, endPoint x: 451, endPoint y: 127, distance: 101.6
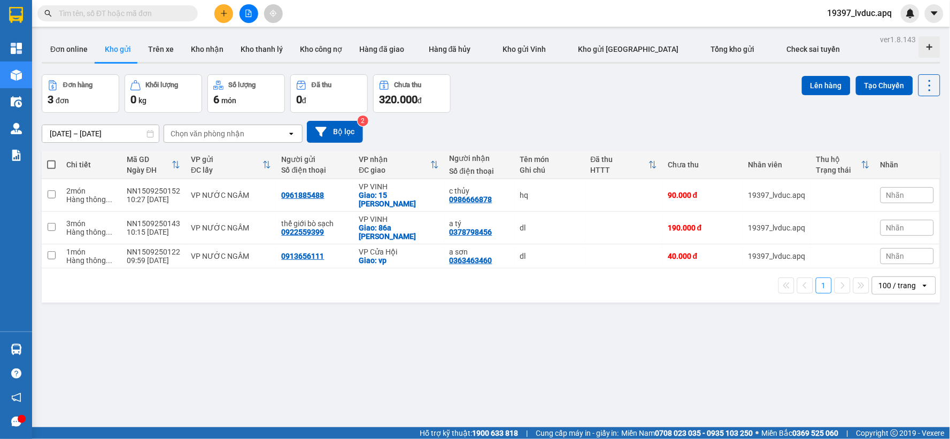
click at [552, 129] on div "13/09/2025 – 15/09/2025 Press the down arrow key to interact with the calendar …" at bounding box center [491, 132] width 899 height 22
click at [857, 86] on button "Tạo Chuyến" at bounding box center [884, 85] width 57 height 19
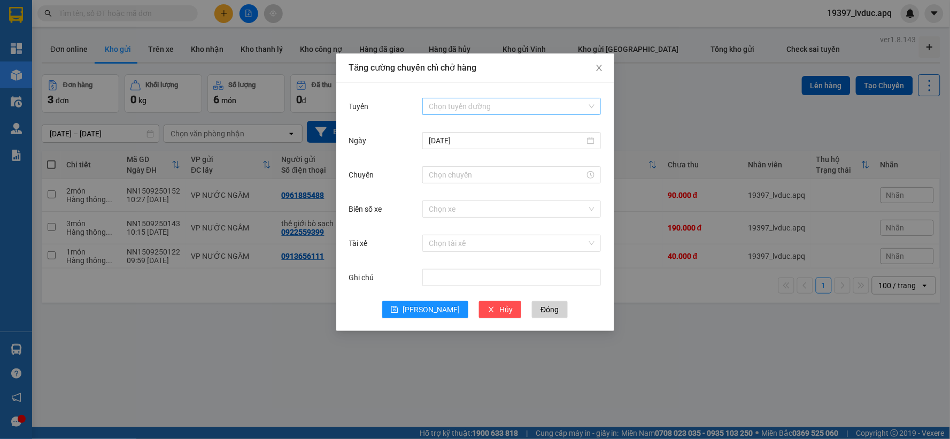
click at [480, 107] on input "Tuyến" at bounding box center [508, 106] width 158 height 16
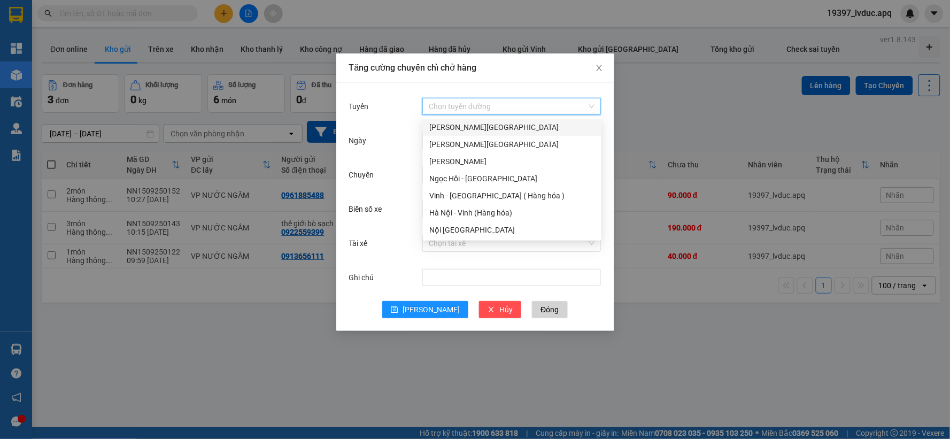
click at [480, 107] on input "Tuyến" at bounding box center [508, 106] width 158 height 16
click at [492, 105] on input "Tuyến" at bounding box center [508, 106] width 158 height 16
click at [477, 215] on div "Hà Nội - Vinh (Hàng hóa)" at bounding box center [512, 213] width 166 height 12
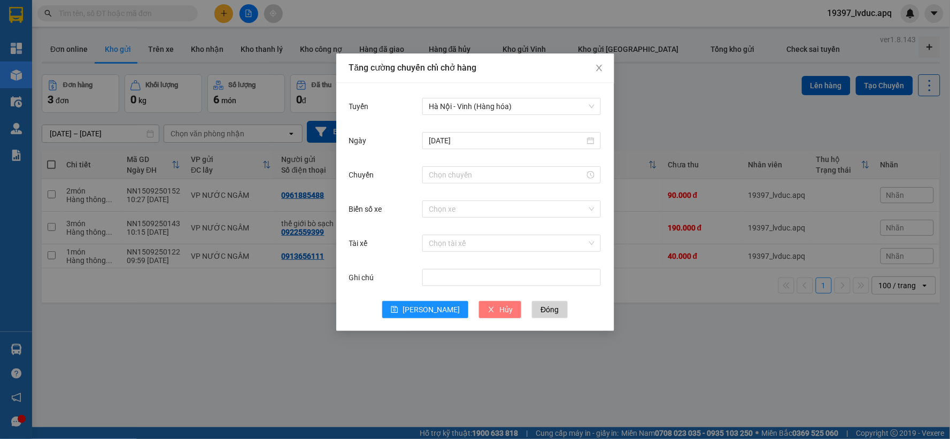
click at [499, 309] on span "Hủy" at bounding box center [505, 310] width 13 height 12
click at [382, 366] on div "Tăng cường chuyến chỉ chở hàng Tuyến Hà Nội - Vinh (Hàng hóa) Ngày 15/09/2025 C…" at bounding box center [475, 219] width 950 height 439
drag, startPoint x: 386, startPoint y: 366, endPoint x: 410, endPoint y: 362, distance: 24.3
click at [388, 366] on div "Tăng cường chuyến chỉ chở hàng Tuyến Hà Nội - Vinh (Hàng hóa) Ngày 15/09/2025 C…" at bounding box center [475, 219] width 950 height 439
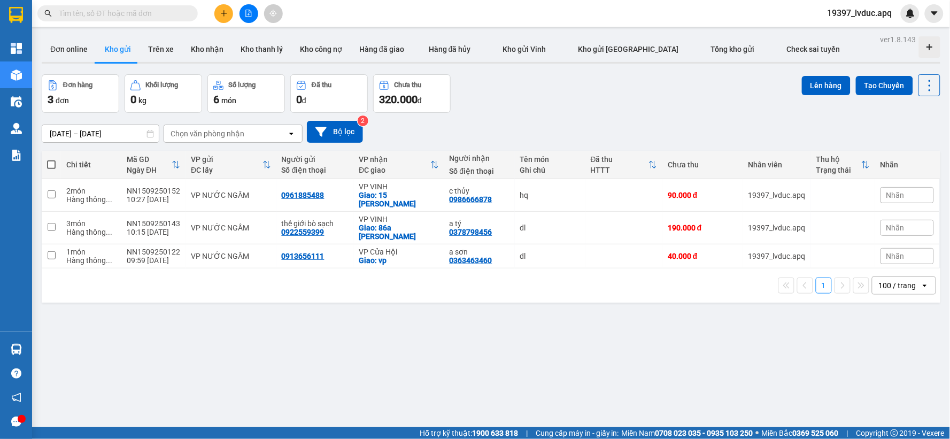
drag, startPoint x: 514, startPoint y: 346, endPoint x: 444, endPoint y: 167, distance: 191.6
click at [492, 326] on div "ver 1.8.143 Đơn online Kho gửi Trên xe Kho nhận Kho thanh lý Kho công nợ Hàng đ…" at bounding box center [490, 251] width 907 height 439
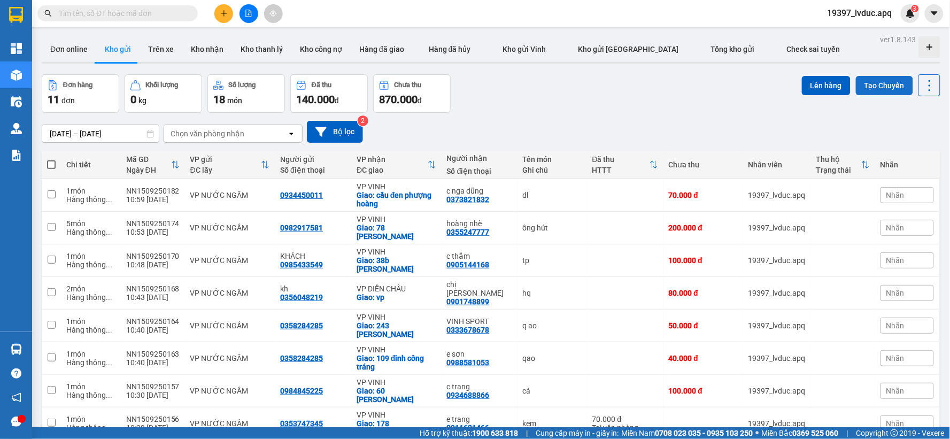
click at [874, 79] on button "Tạo Chuyến" at bounding box center [884, 85] width 57 height 19
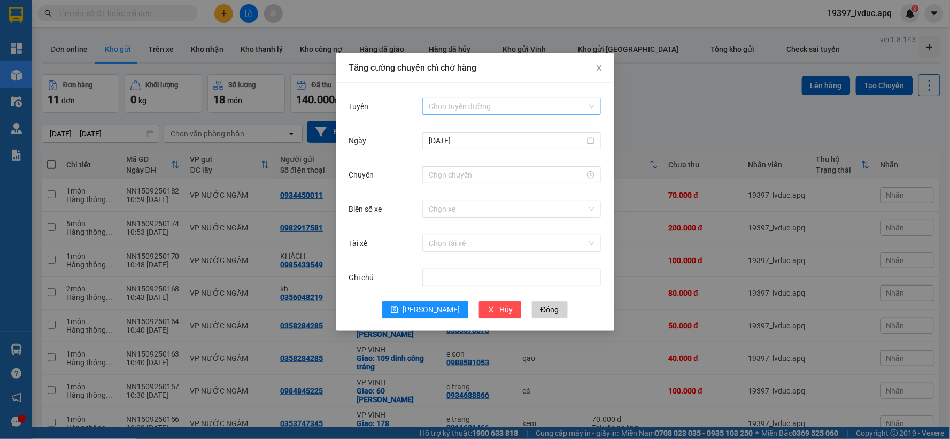
click at [530, 106] on input "Tuyến" at bounding box center [508, 106] width 158 height 16
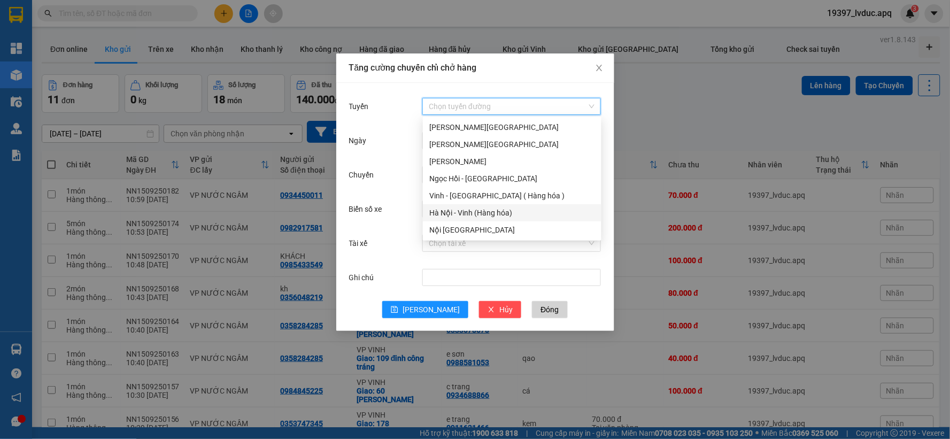
click at [496, 215] on div "Hà Nội - Vinh (Hàng hóa)" at bounding box center [512, 213] width 166 height 12
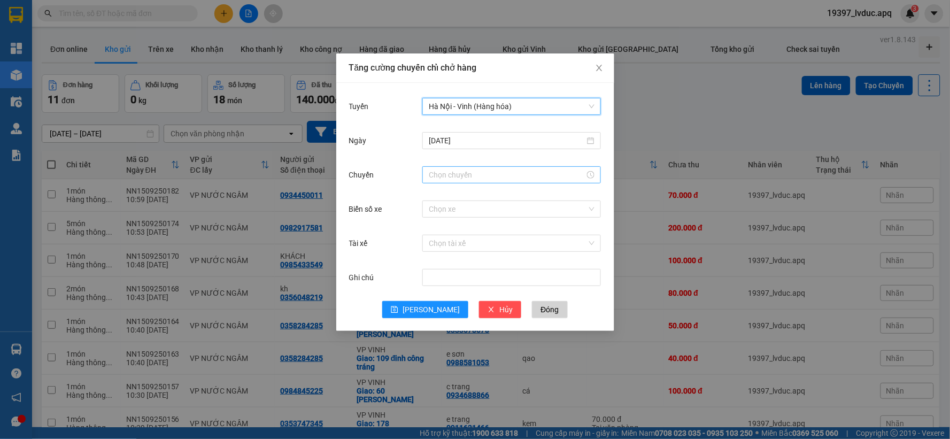
drag, startPoint x: 473, startPoint y: 178, endPoint x: 502, endPoint y: 168, distance: 30.3
click at [473, 179] on input "Chuyến" at bounding box center [507, 175] width 156 height 12
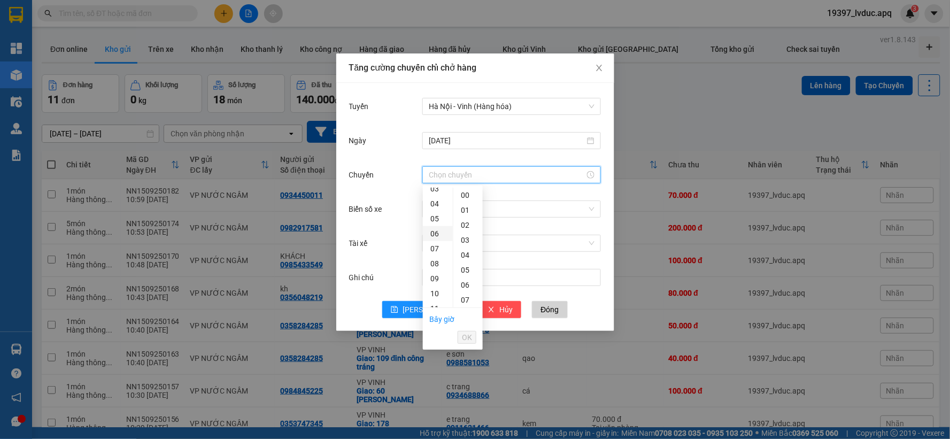
scroll to position [119, 0]
click at [436, 241] on div "11" at bounding box center [438, 241] width 30 height 15
click at [467, 251] on div "20" at bounding box center [467, 257] width 29 height 15
type input "11:20"
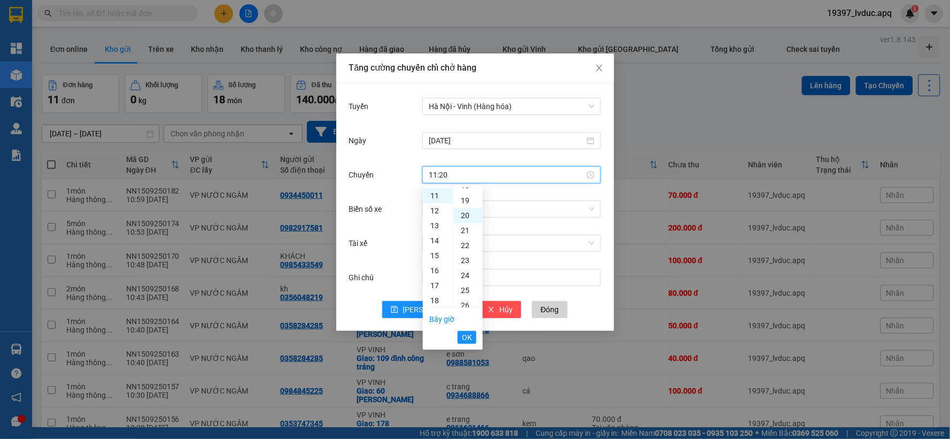
scroll to position [299, 0]
click at [464, 342] on span "OK" at bounding box center [467, 338] width 10 height 12
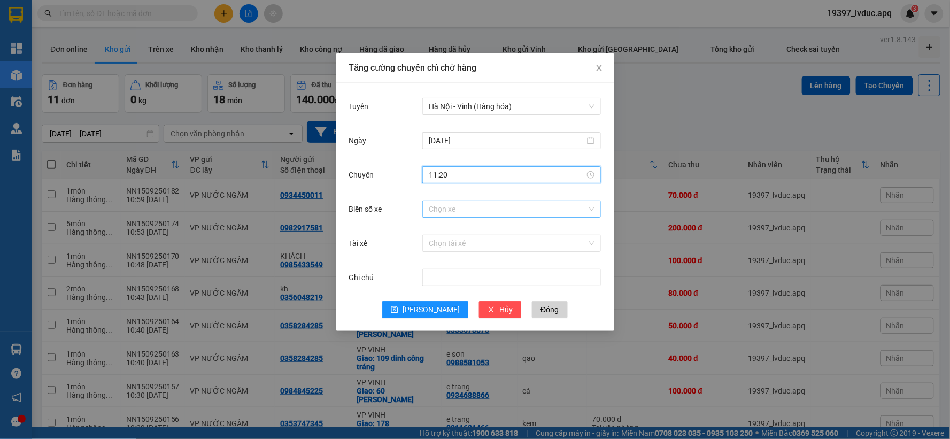
click at [448, 214] on input "Biển số xe" at bounding box center [508, 209] width 158 height 16
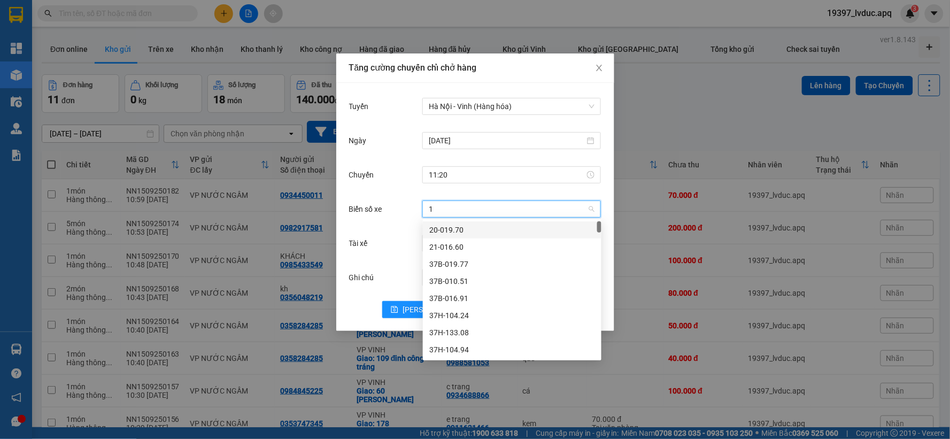
type input "13"
click at [477, 297] on div "37H-096.13" at bounding box center [512, 298] width 166 height 12
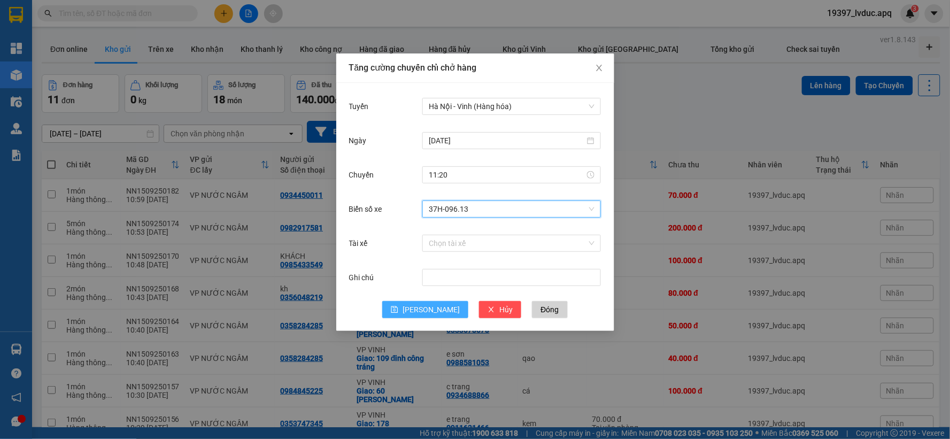
click at [431, 305] on span "Lưu" at bounding box center [431, 310] width 57 height 12
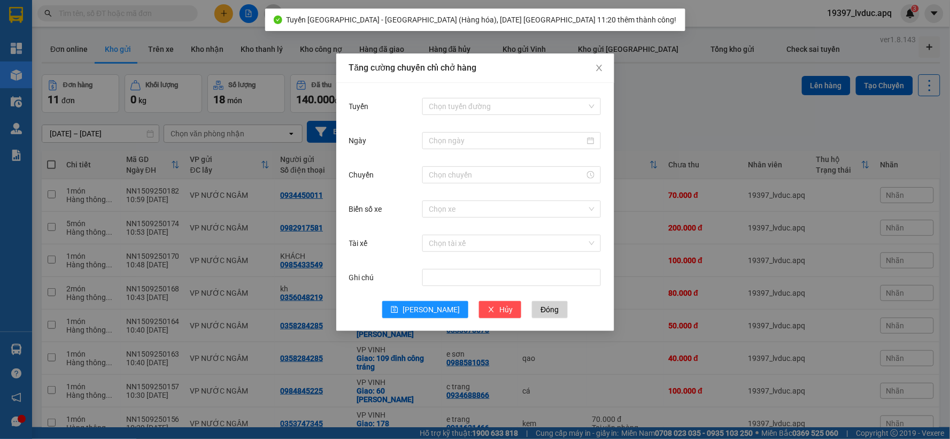
click at [670, 135] on div "Tăng cường chuyến chỉ chở hàng Tuyến Chọn tuyến đường Ngày Chuyến Biển số xe Ch…" at bounding box center [475, 219] width 950 height 439
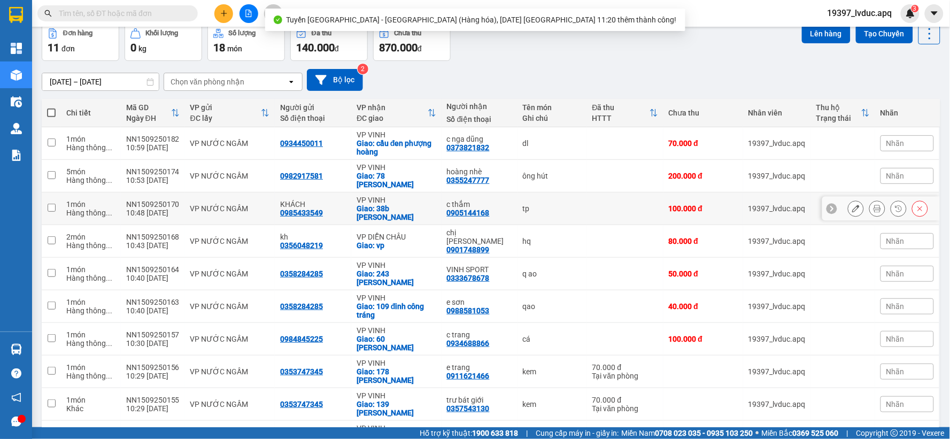
scroll to position [0, 0]
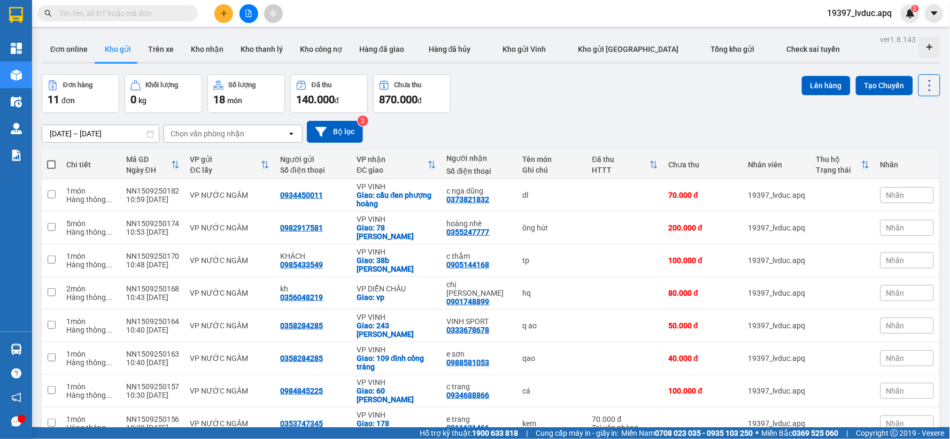
click at [51, 162] on span at bounding box center [51, 164] width 9 height 9
click at [51, 159] on input "checkbox" at bounding box center [51, 159] width 0 height 0
checkbox input "true"
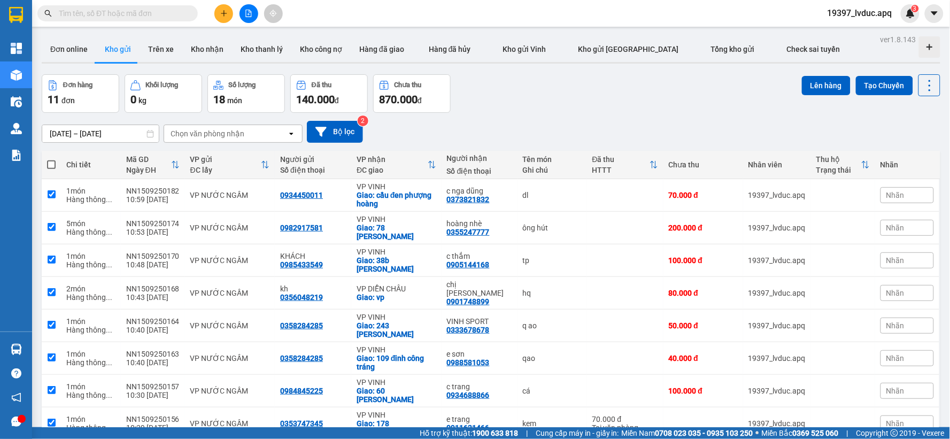
checkbox input "true"
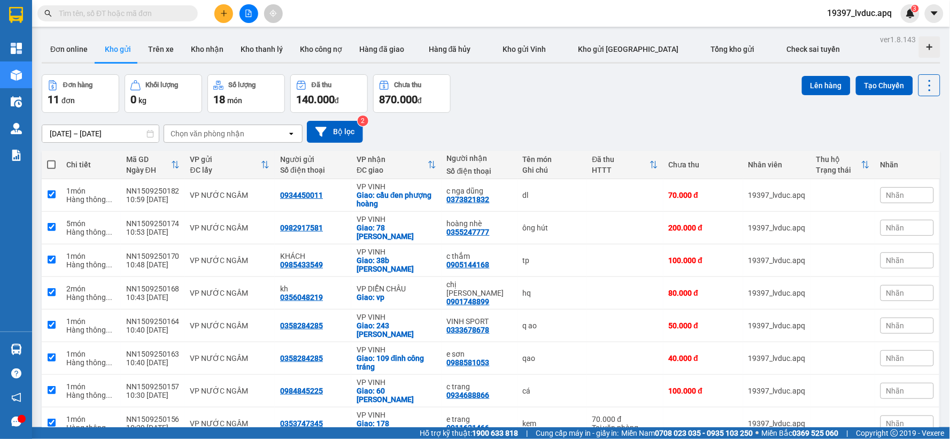
checkbox input "true"
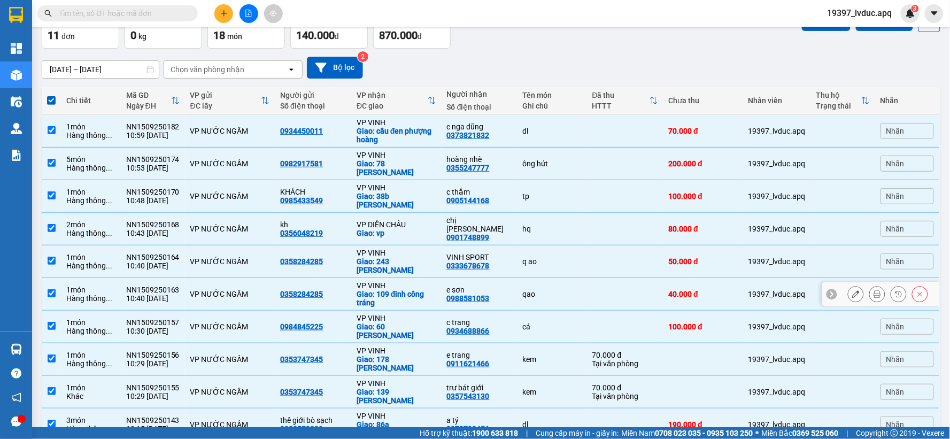
scroll to position [113, 0]
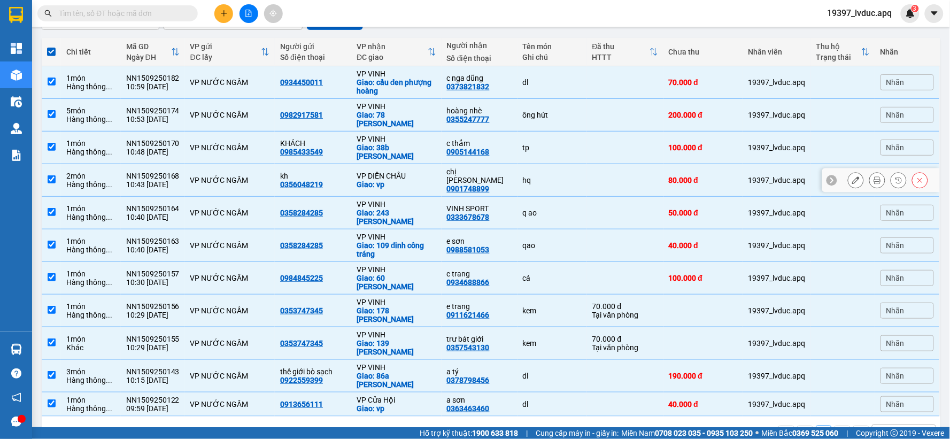
click at [361, 180] on div "Giao: vp" at bounding box center [397, 184] width 80 height 9
checkbox input "false"
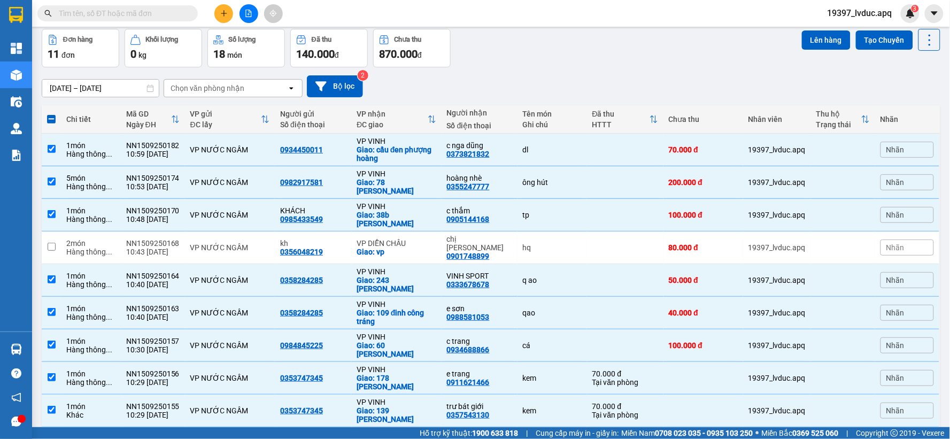
scroll to position [0, 0]
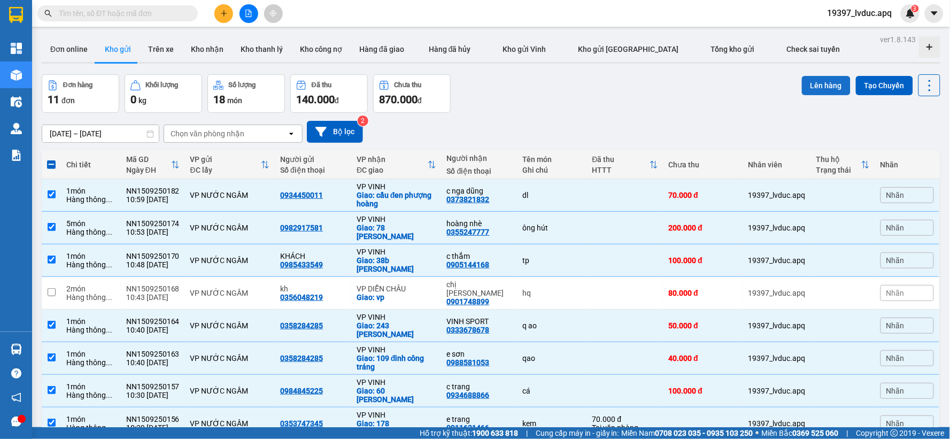
click at [810, 87] on button "Lên hàng" at bounding box center [826, 85] width 49 height 19
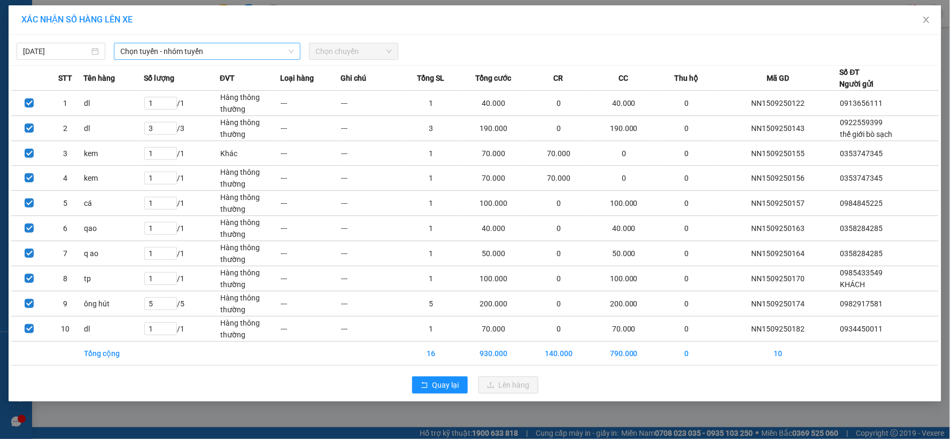
click at [186, 47] on span "Chọn tuyến - nhóm tuyến" at bounding box center [207, 51] width 174 height 16
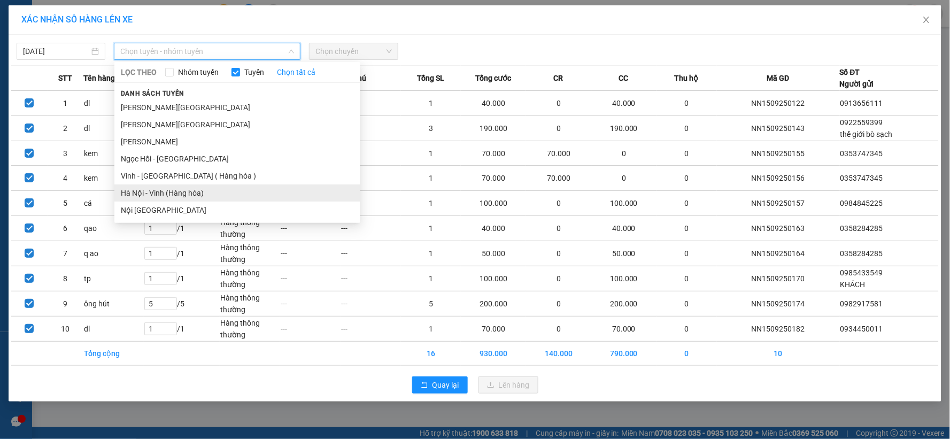
drag, startPoint x: 183, startPoint y: 194, endPoint x: 198, endPoint y: 174, distance: 25.2
click at [183, 195] on li "Hà Nội - Vinh (Hàng hóa)" at bounding box center [237, 192] width 246 height 17
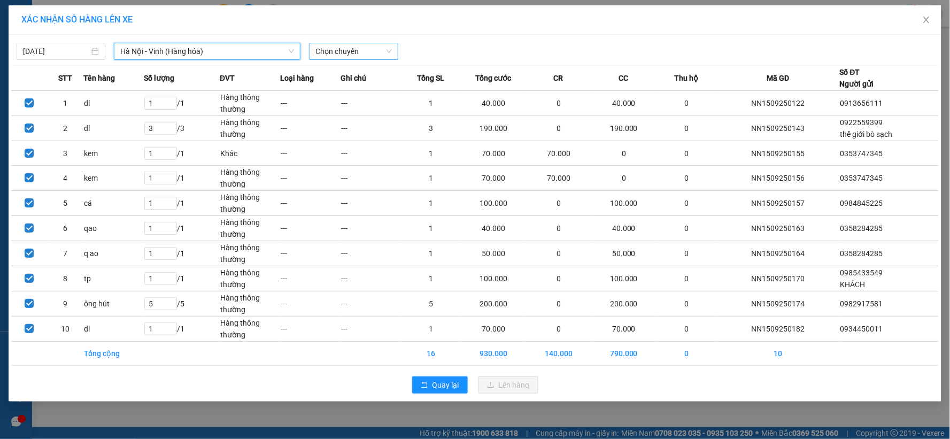
click at [369, 53] on span "Chọn chuyến" at bounding box center [353, 51] width 76 height 16
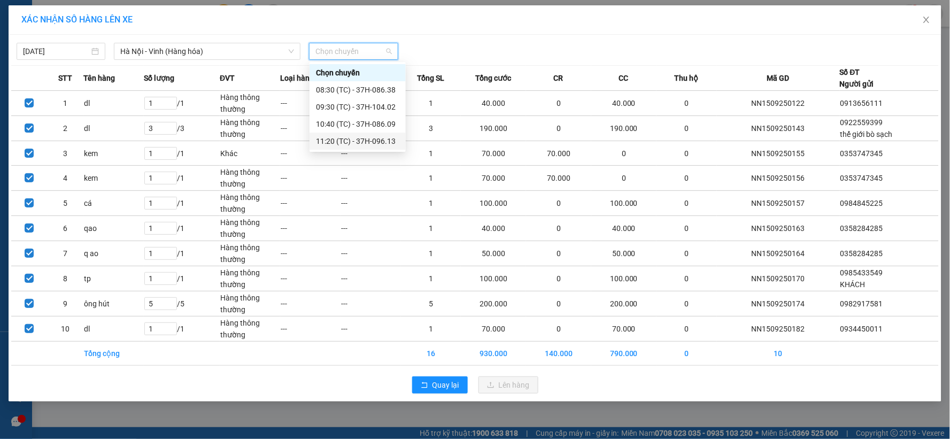
click at [368, 143] on div "11:20 (TC) - 37H-096.13" at bounding box center [357, 141] width 83 height 12
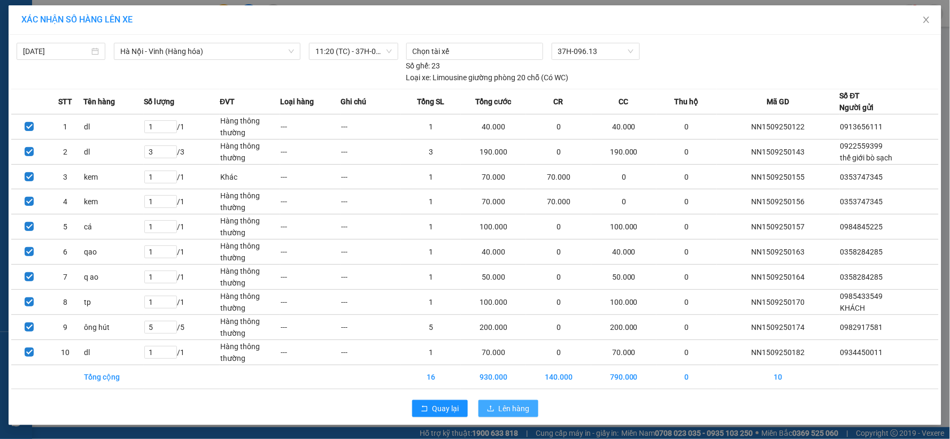
drag, startPoint x: 529, startPoint y: 408, endPoint x: 521, endPoint y: 398, distance: 13.4
click at [525, 408] on span "Lên hàng" at bounding box center [514, 409] width 31 height 12
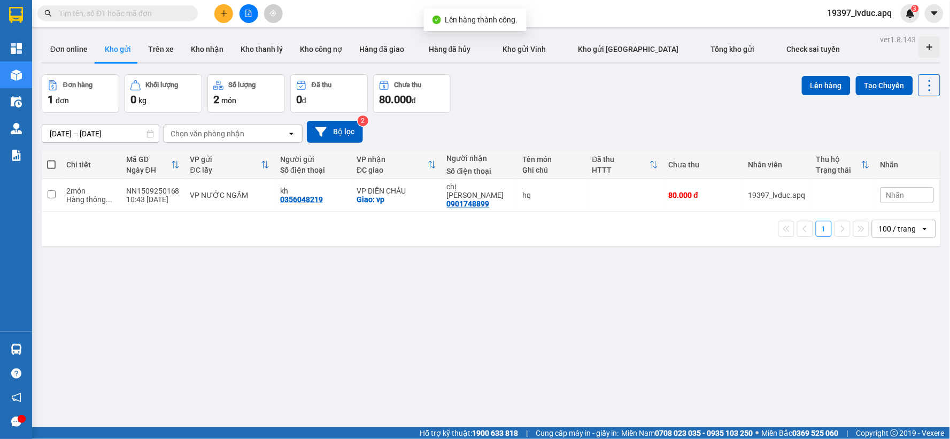
drag, startPoint x: 297, startPoint y: 254, endPoint x: 461, endPoint y: 92, distance: 230.6
click at [301, 253] on div "ver 1.8.143 Đơn online Kho gửi Trên xe Kho nhận Kho thanh lý Kho công nợ Hàng đ…" at bounding box center [490, 251] width 907 height 439
click at [478, 57] on button "Hàng đã hủy" at bounding box center [450, 49] width 74 height 26
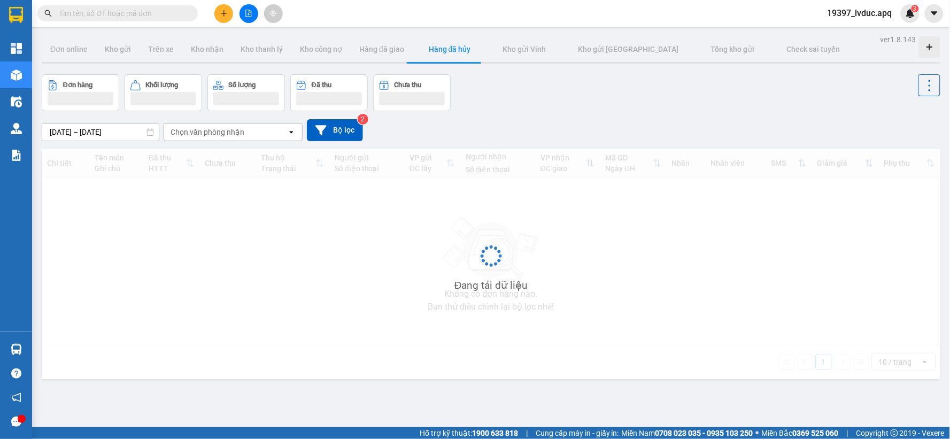
click at [76, 35] on div "ver 1.8.143 Đơn online Kho gửi Trên xe Kho nhận Kho thanh lý Kho công nợ Hàng đ…" at bounding box center [490, 251] width 907 height 439
click at [157, 291] on div "Đang tải dữ liệu" at bounding box center [491, 264] width 899 height 230
click at [156, 291] on div "Đang tải dữ liệu" at bounding box center [491, 264] width 899 height 230
click at [155, 291] on div "Đang tải dữ liệu" at bounding box center [491, 264] width 899 height 230
drag, startPoint x: 154, startPoint y: 291, endPoint x: 147, endPoint y: 271, distance: 21.2
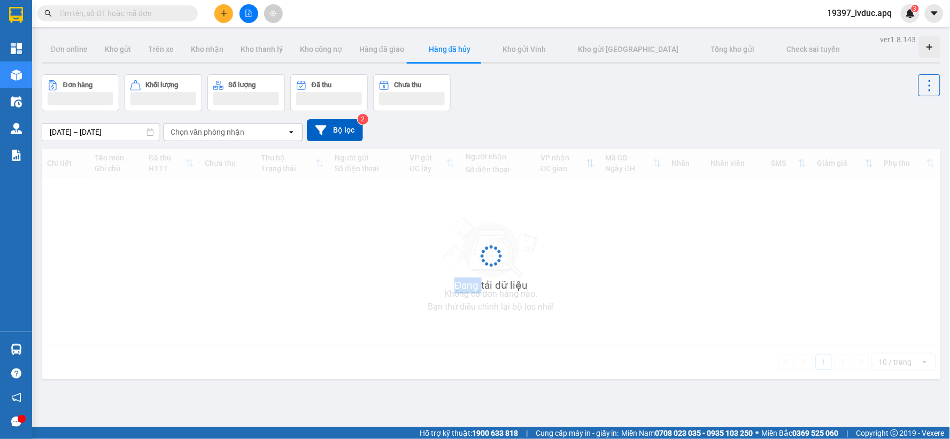
click at [153, 290] on div "Đang tải dữ liệu" at bounding box center [491, 264] width 899 height 230
click at [35, 55] on main "ver 1.8.143 Đơn online Kho gửi Trên xe Kho nhận Kho thanh lý Kho công nợ Hàng đ…" at bounding box center [475, 213] width 950 height 427
click at [212, 275] on div "Đang tải dữ liệu" at bounding box center [491, 264] width 899 height 230
click at [212, 274] on div "Đang tải dữ liệu" at bounding box center [491, 264] width 899 height 230
drag, startPoint x: 212, startPoint y: 274, endPoint x: 204, endPoint y: 258, distance: 17.7
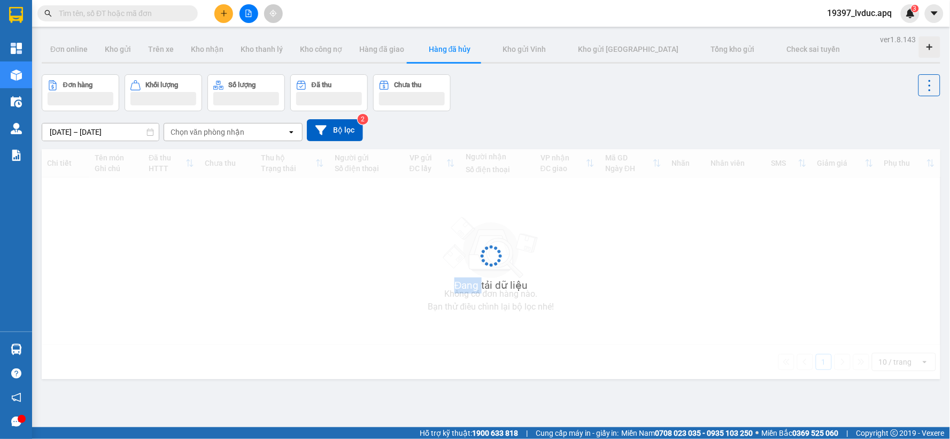
click at [211, 272] on div "Đang tải dữ liệu" at bounding box center [491, 264] width 899 height 230
click at [250, 226] on div "Đang tải dữ liệu" at bounding box center [491, 264] width 899 height 230
click at [254, 232] on div "Đang tải dữ liệu" at bounding box center [491, 264] width 899 height 230
drag, startPoint x: 273, startPoint y: 292, endPoint x: 416, endPoint y: 279, distance: 143.4
click at [386, 295] on div "Đang tải dữ liệu" at bounding box center [491, 264] width 899 height 230
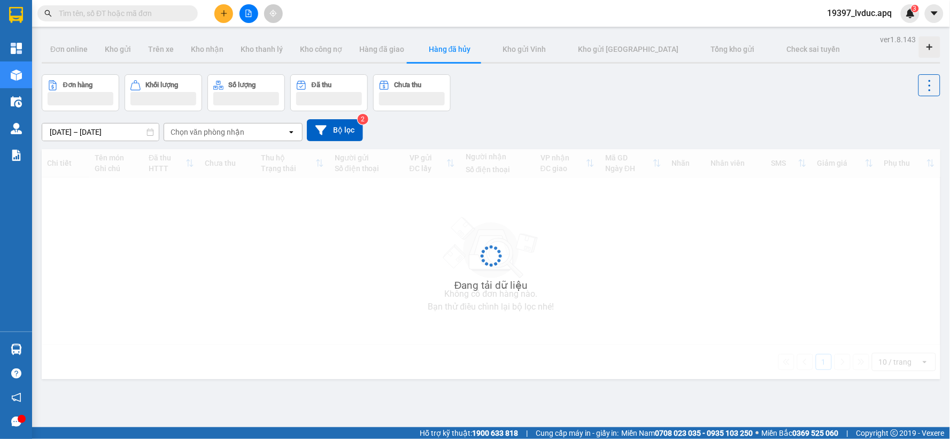
drag, startPoint x: 416, startPoint y: 279, endPoint x: 287, endPoint y: 290, distance: 129.9
click at [241, 303] on div "Đang tải dữ liệu" at bounding box center [491, 264] width 899 height 230
click at [290, 316] on div "Đang tải dữ liệu" at bounding box center [491, 264] width 899 height 230
click at [291, 294] on div "Đang tải dữ liệu" at bounding box center [491, 264] width 899 height 230
click at [282, 275] on div "Đang tải dữ liệu" at bounding box center [491, 264] width 899 height 230
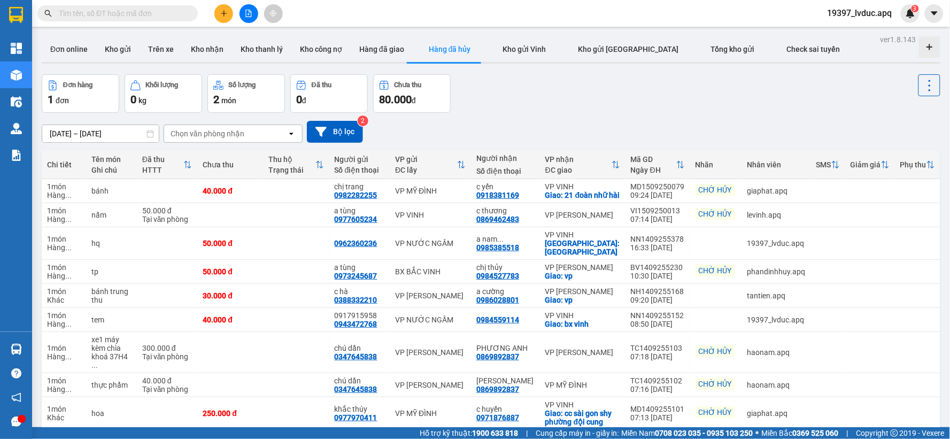
click at [729, 98] on div "Đơn hàng 1 đơn Khối lượng 0 kg Số lượng 2 món Đã thu 0 đ Chưa thu 80.000 đ" at bounding box center [491, 93] width 899 height 38
click at [81, 49] on button "Đơn online" at bounding box center [69, 49] width 55 height 26
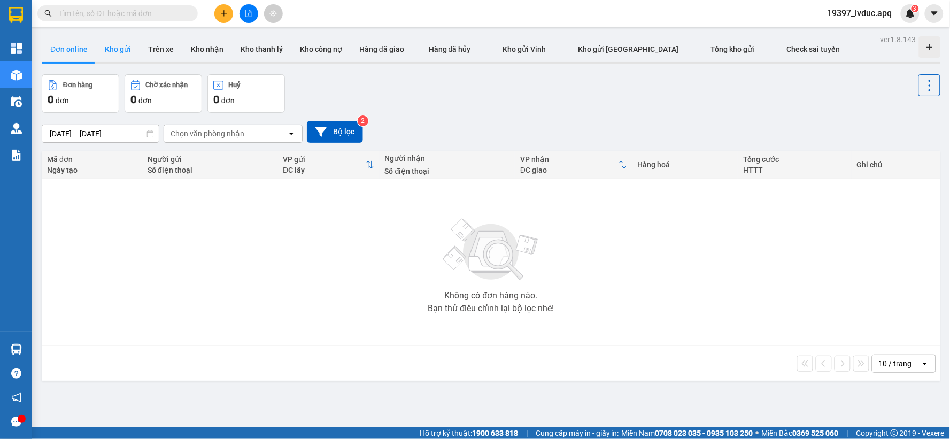
click at [104, 50] on button "Kho gửi" at bounding box center [117, 49] width 43 height 26
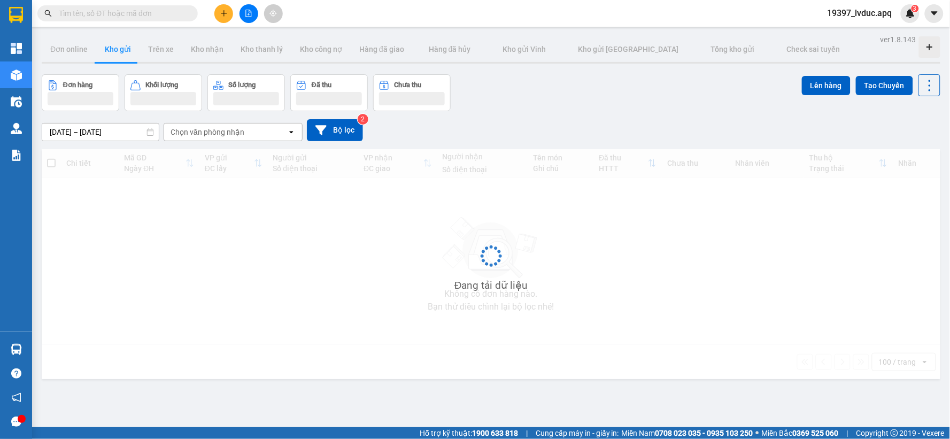
type input "[DATE] – [DATE]"
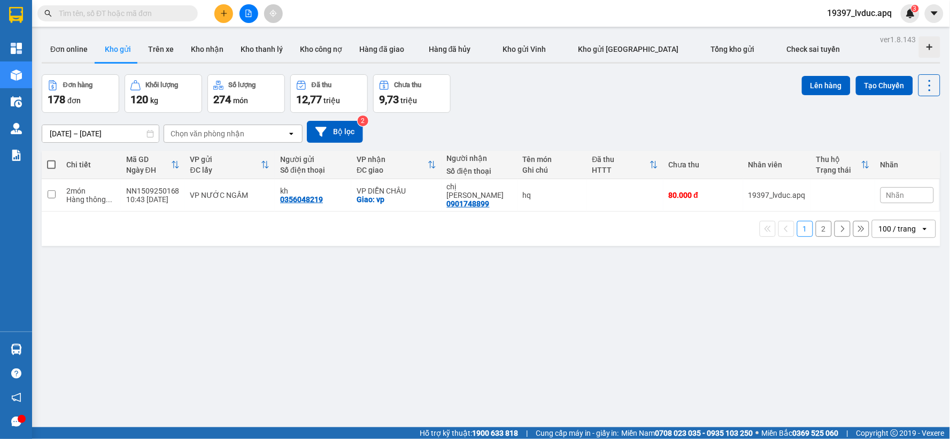
drag, startPoint x: 86, startPoint y: 9, endPoint x: 84, endPoint y: 1, distance: 8.2
click at [86, 8] on input "text" at bounding box center [122, 13] width 126 height 12
click at [118, 11] on input "text" at bounding box center [122, 13] width 126 height 12
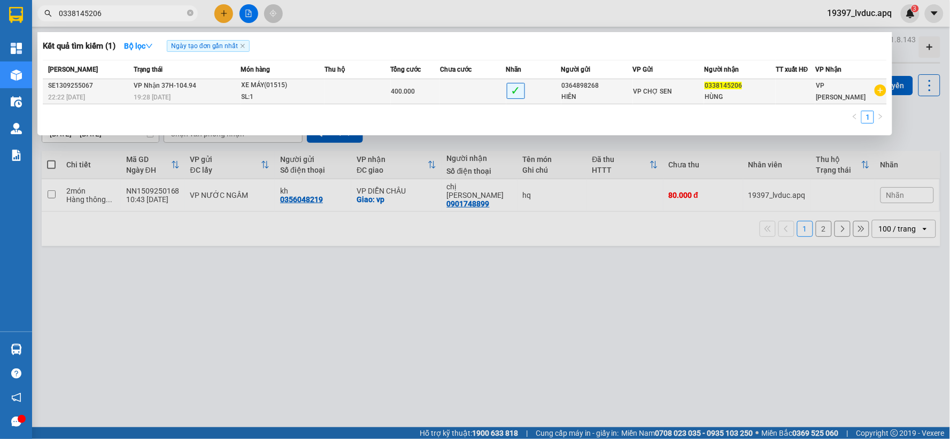
type input "0338145206"
click at [377, 88] on td at bounding box center [358, 91] width 66 height 25
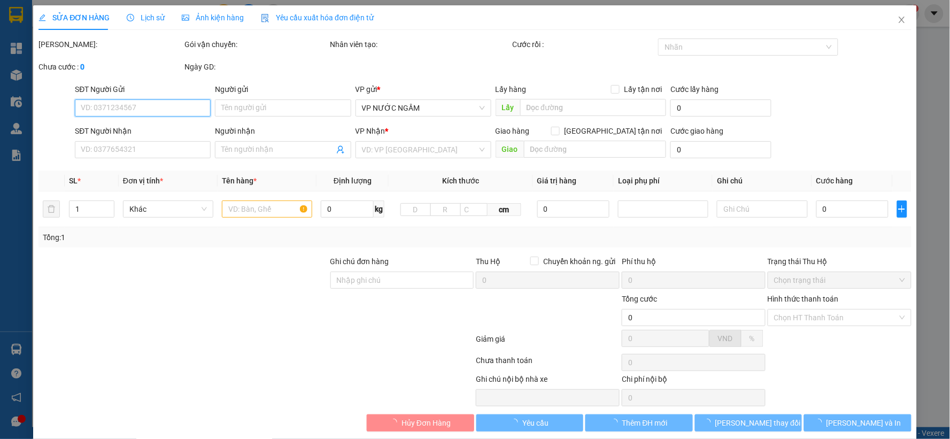
type input "0364898268"
type input "HIÊN"
type input "0338145206"
type input "HÙNG"
type input "400.000"
